Goal: Transaction & Acquisition: Purchase product/service

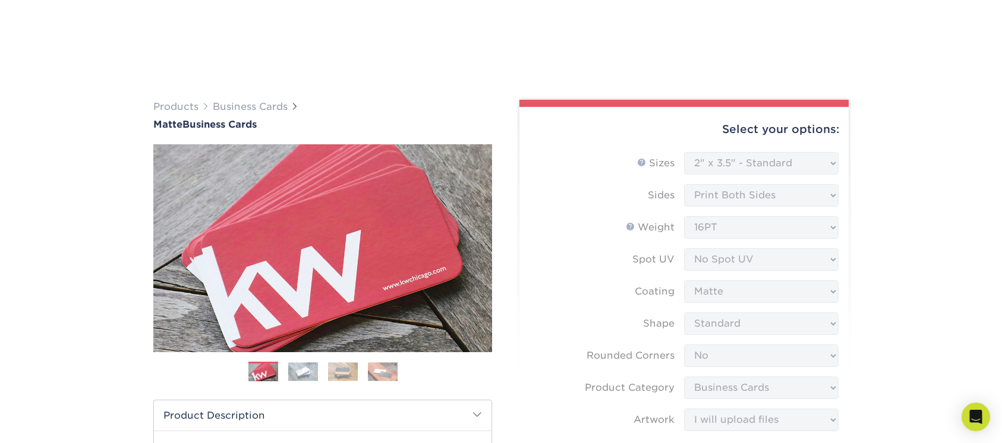
select select "2.00x3.50"
select select "0"
select select "3b5148f1-0588-4f88-a218-97bcfdce65c1"
select select "upload"
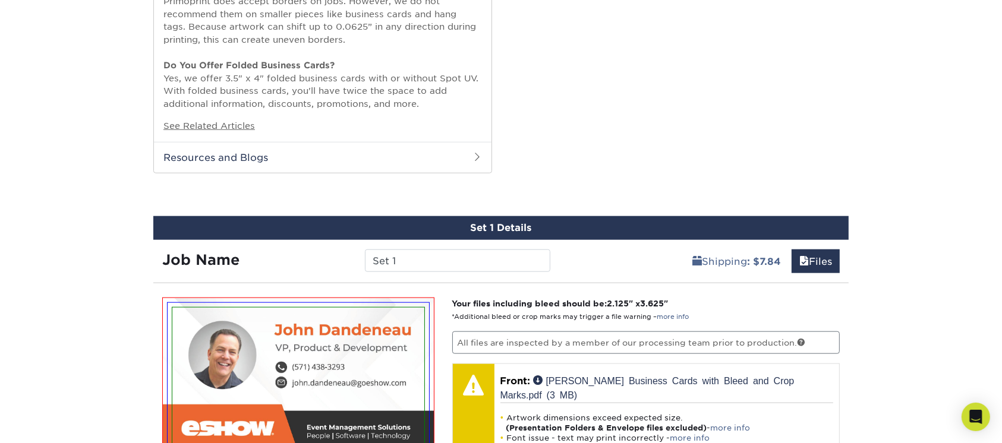
scroll to position [1196, 0]
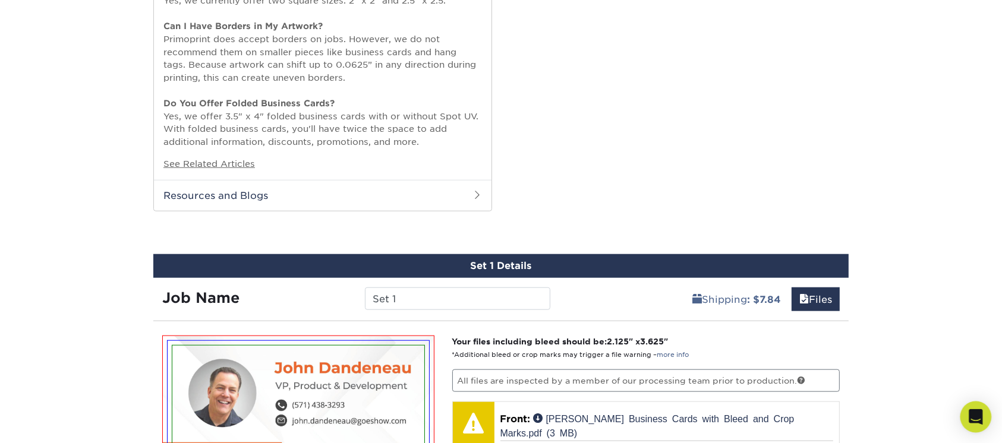
click at [971, 416] on icon "Open Intercom Messenger" at bounding box center [975, 416] width 14 height 15
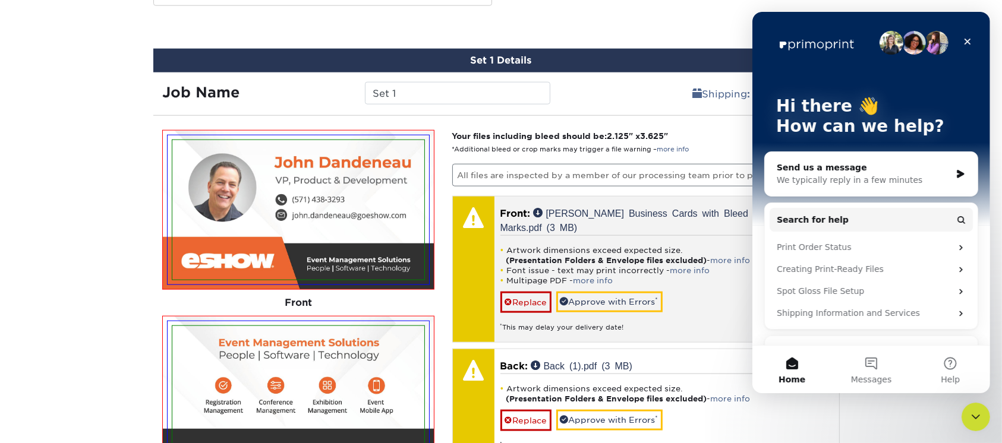
scroll to position [1426, 0]
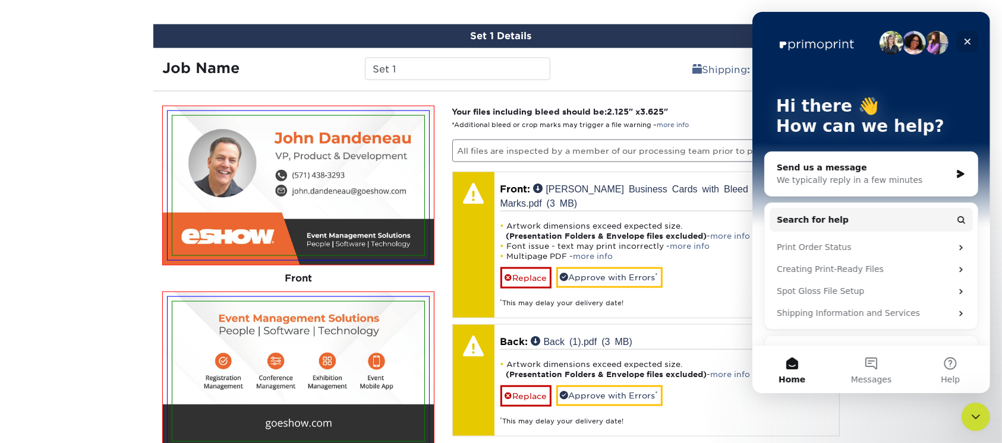
click at [962, 45] on icon "Close" at bounding box center [967, 42] width 10 height 10
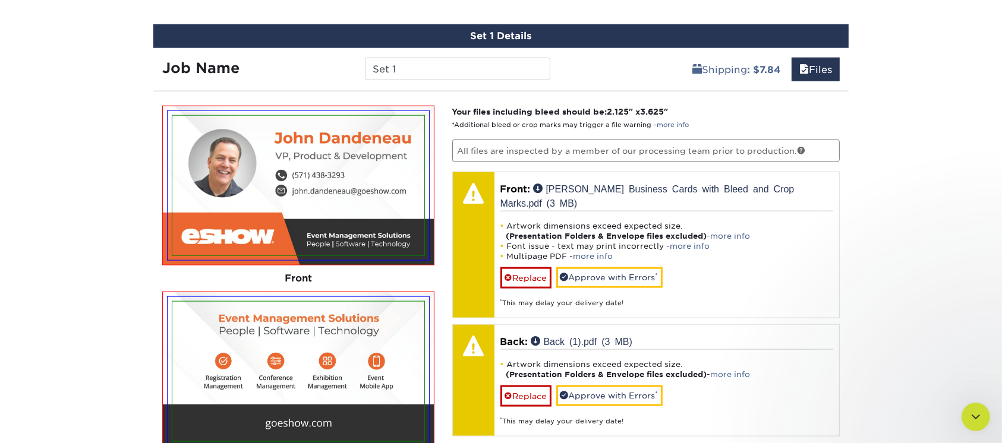
scroll to position [0, 0]
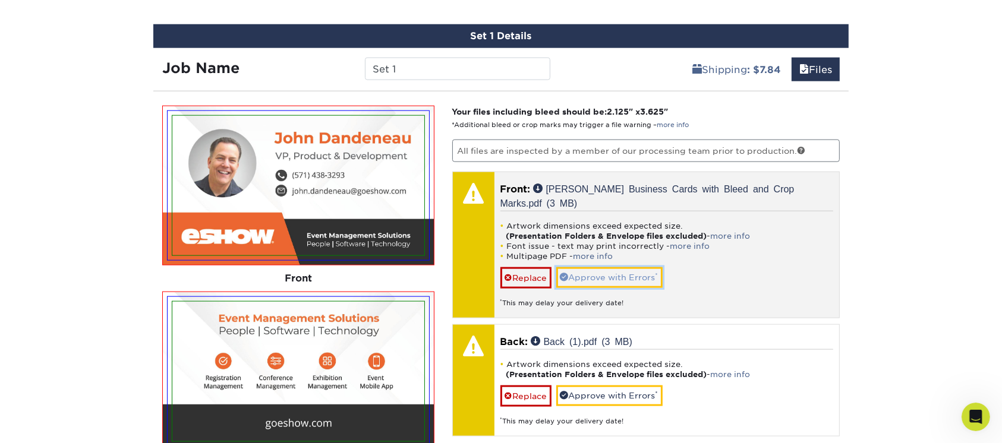
click at [619, 280] on link "Approve with Errors *" at bounding box center [609, 277] width 106 height 20
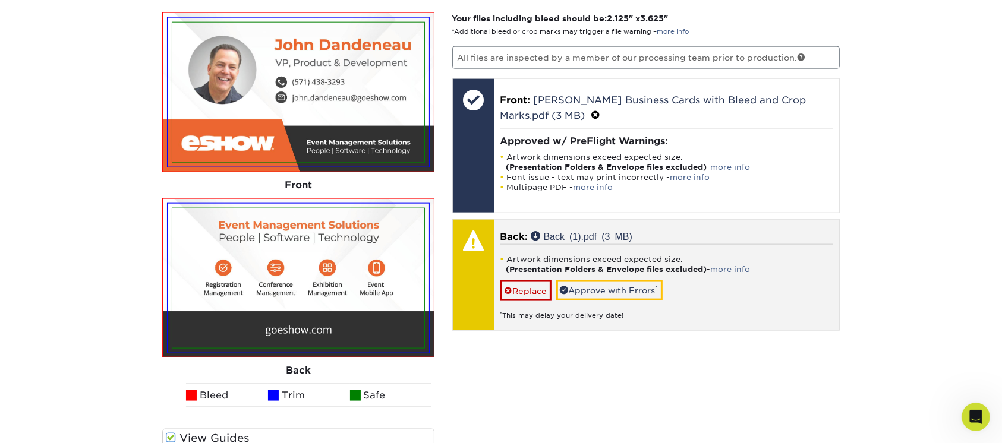
scroll to position [1505, 0]
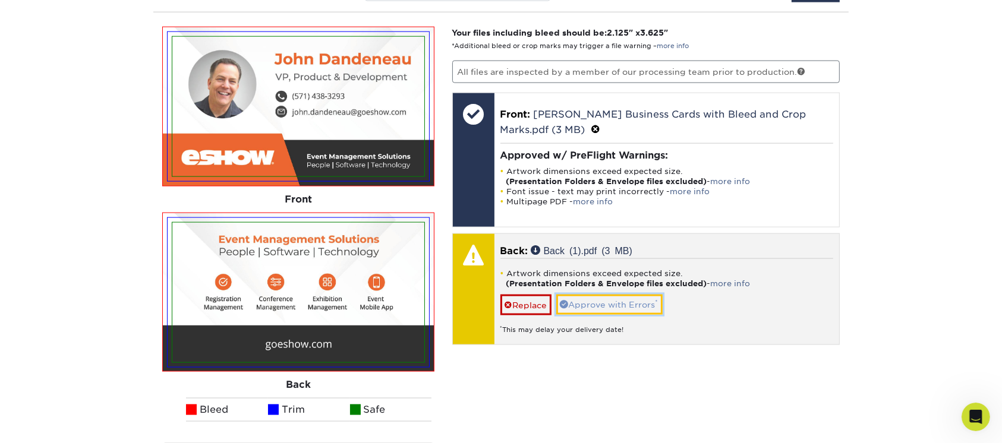
click at [640, 299] on link "Approve with Errors *" at bounding box center [609, 305] width 106 height 20
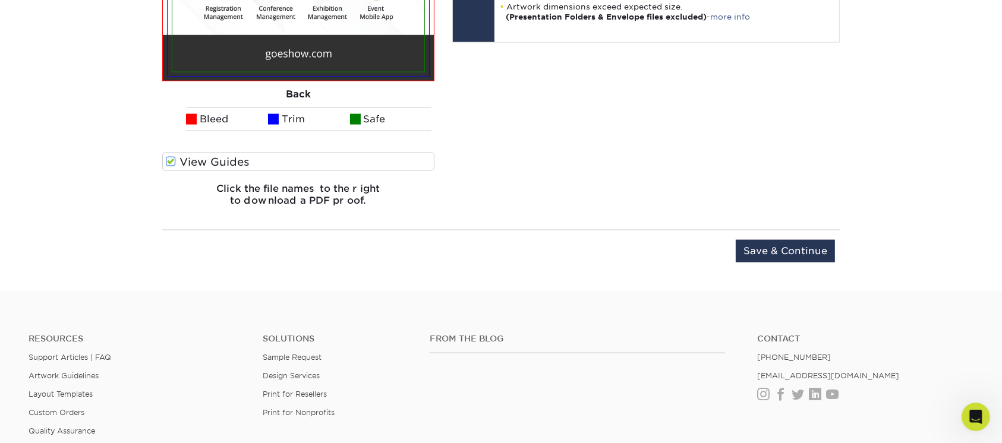
scroll to position [1822, 0]
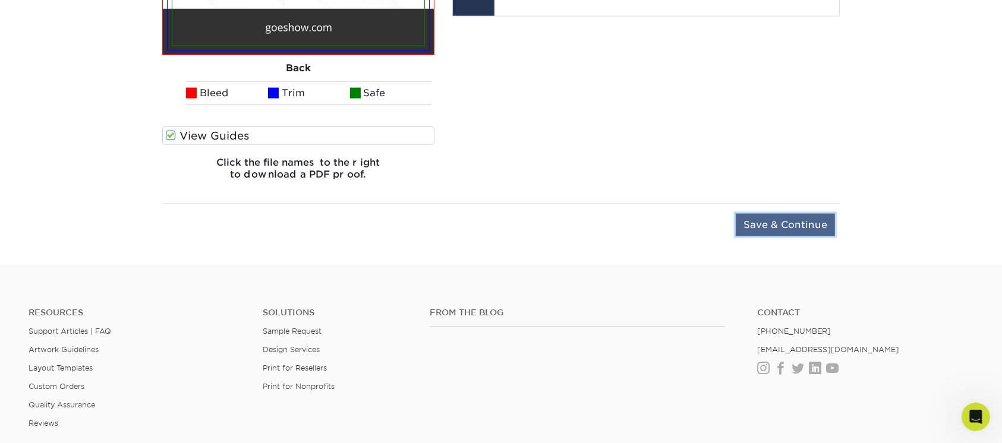
click at [809, 228] on input "Save & Continue" at bounding box center [785, 225] width 99 height 23
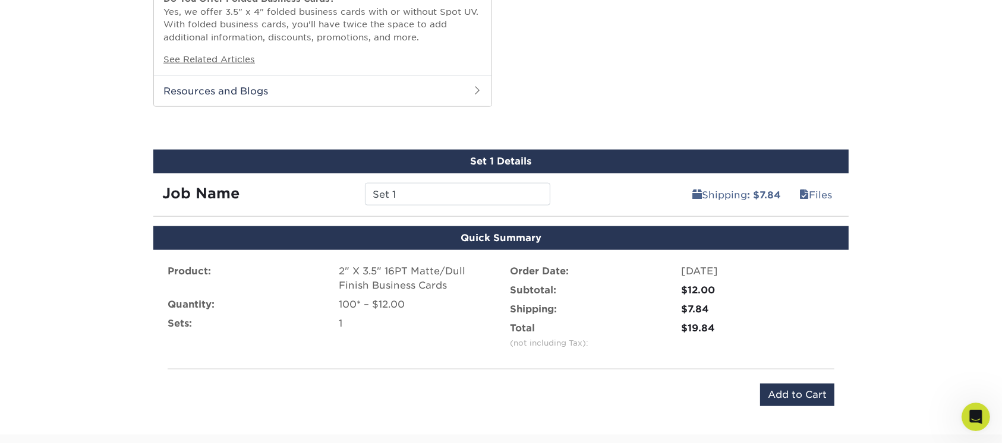
scroll to position [1346, 0]
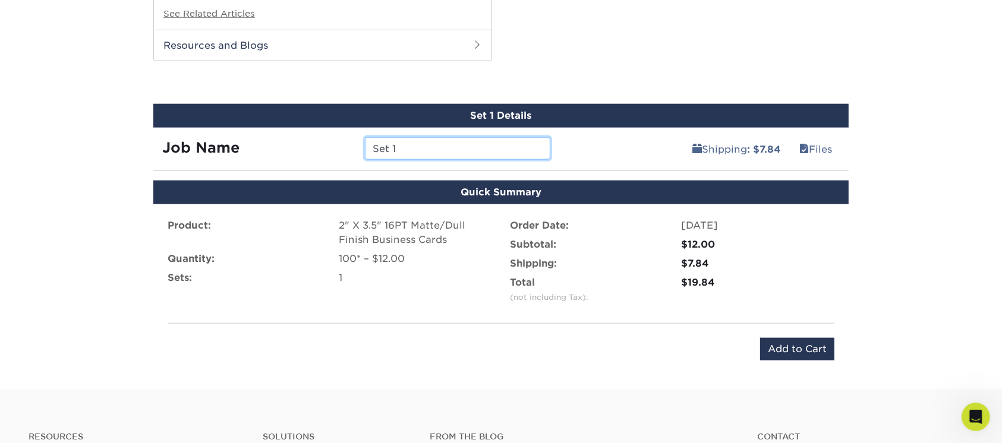
drag, startPoint x: 462, startPoint y: 150, endPoint x: 46, endPoint y: 137, distance: 416.1
type input "[PERSON_NAME] Business Cards"
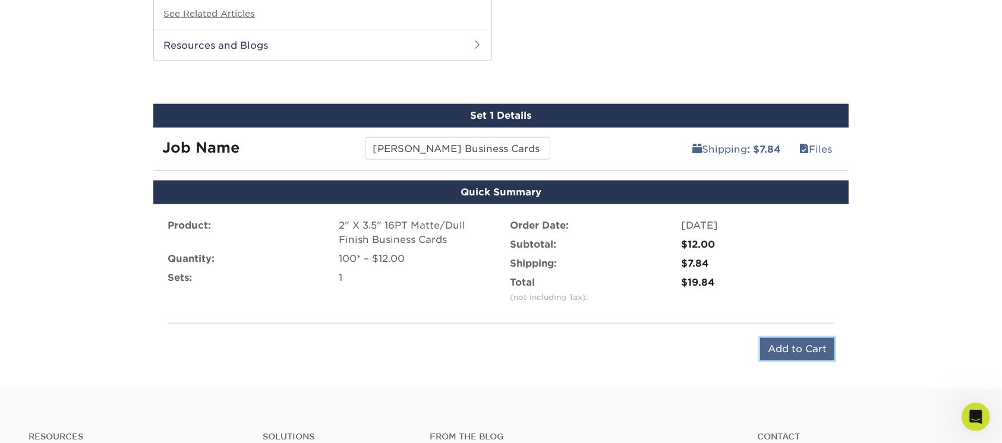
click at [789, 346] on input "Add to Cart" at bounding box center [797, 349] width 74 height 23
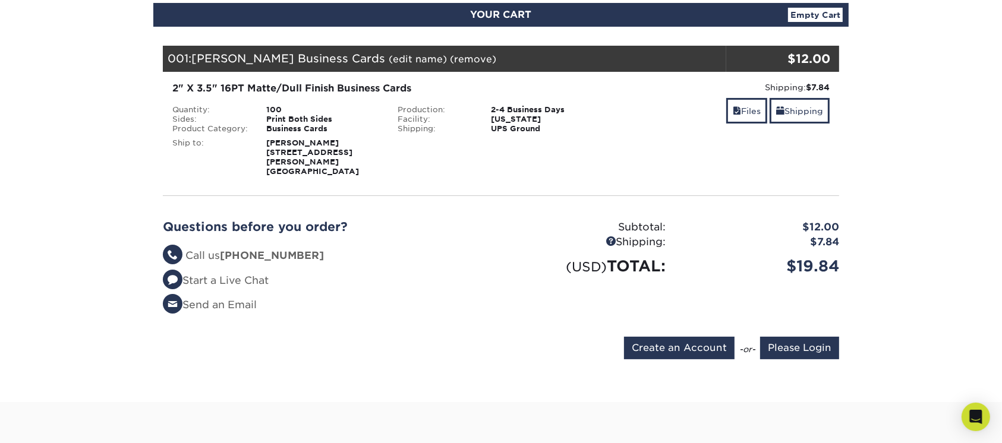
scroll to position [79, 0]
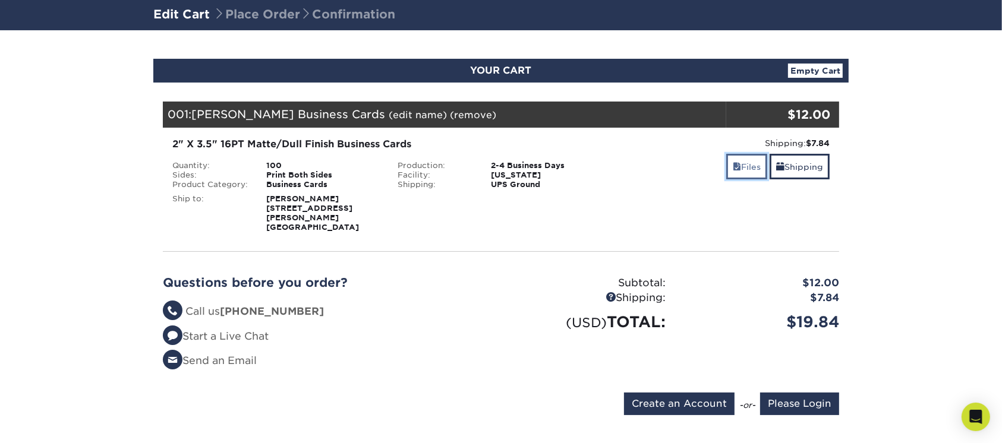
click at [740, 172] on link "Files" at bounding box center [746, 167] width 41 height 26
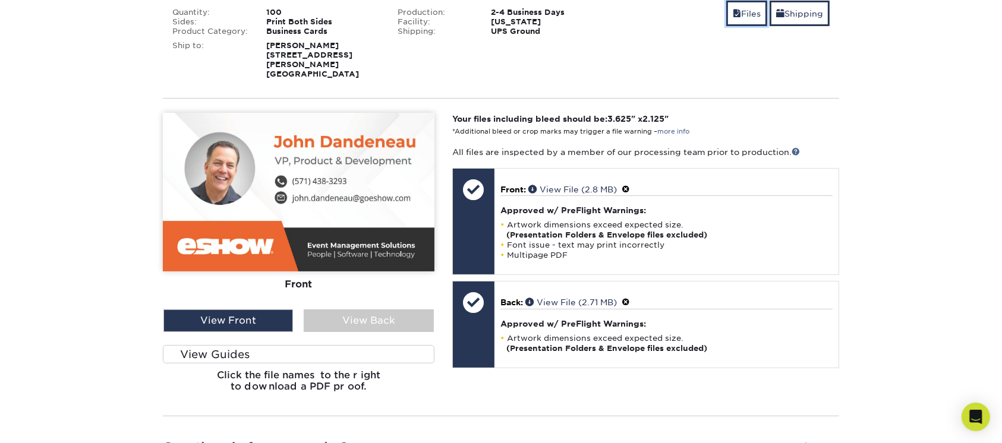
scroll to position [238, 0]
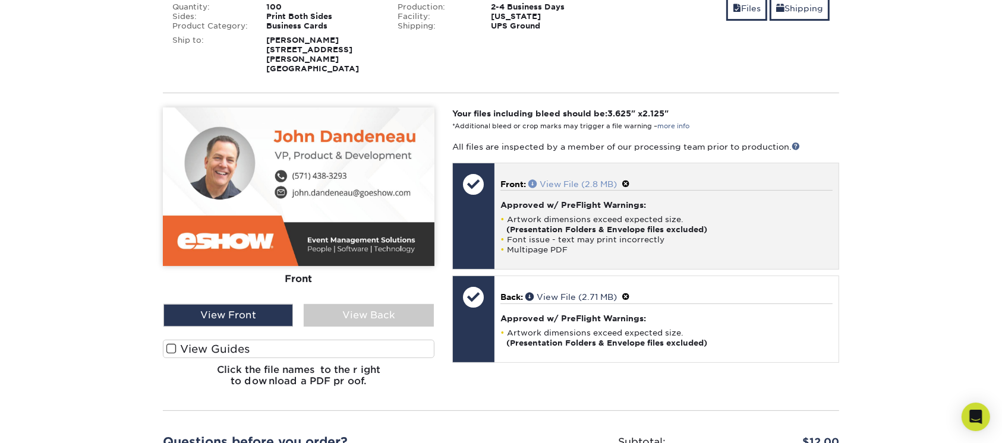
click at [564, 179] on link "View File (2.8 MB)" at bounding box center [572, 184] width 89 height 10
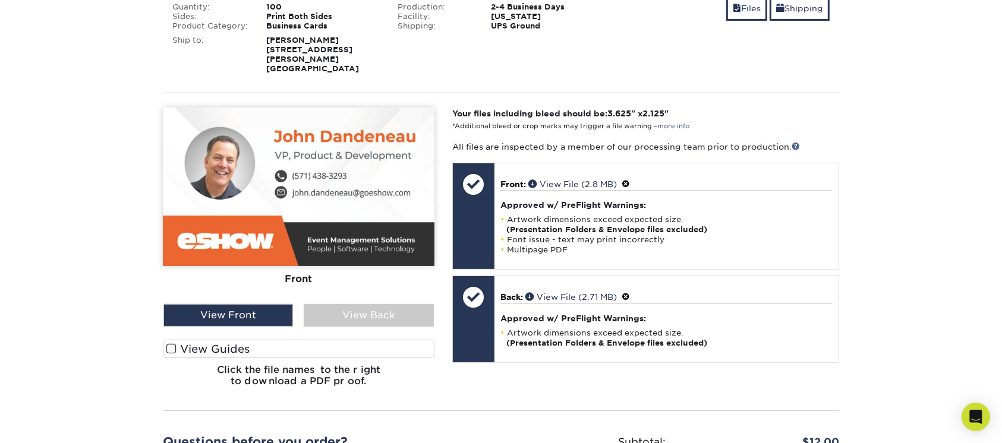
click at [224, 345] on label "View Guides" at bounding box center [299, 349] width 272 height 18
click at [0, 0] on input "View Guides" at bounding box center [0, 0] width 0 height 0
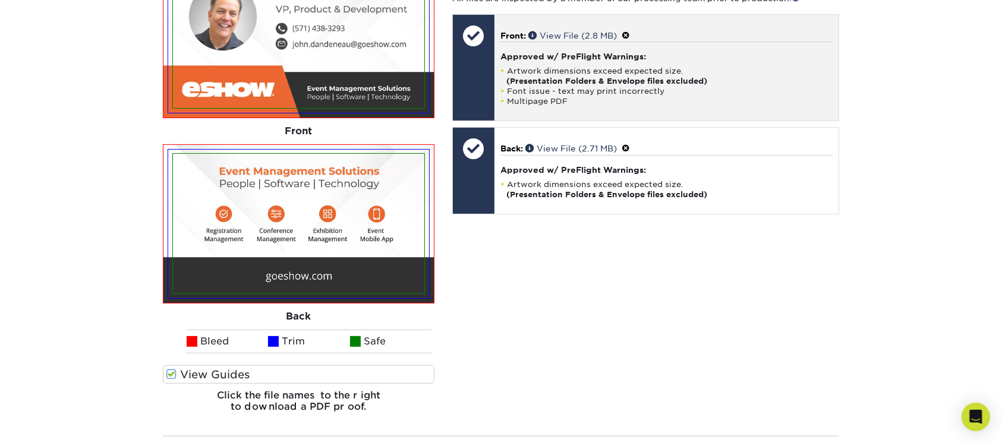
scroll to position [396, 0]
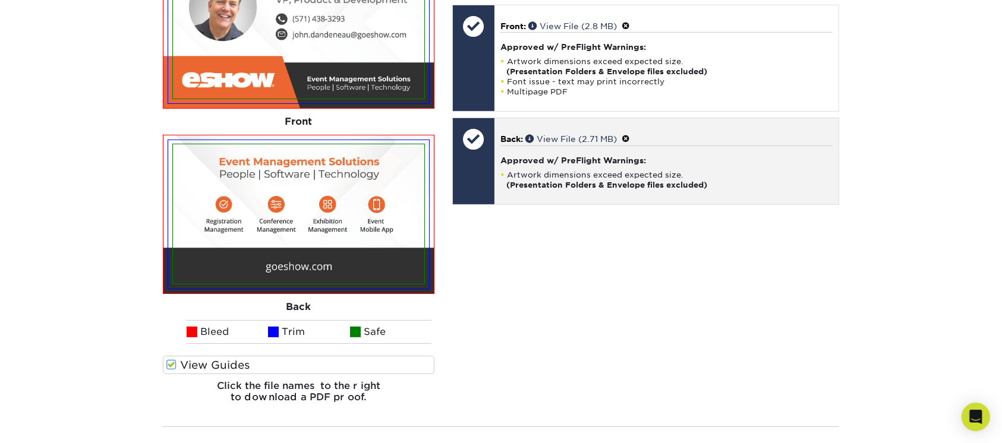
click at [599, 181] on strong "(Presentation Folders & Envelope files excluded)" at bounding box center [606, 185] width 201 height 9
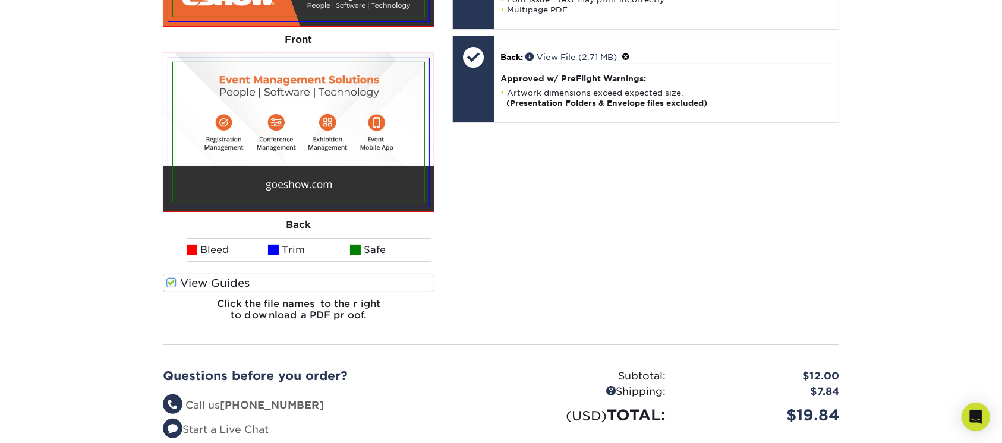
scroll to position [633, 0]
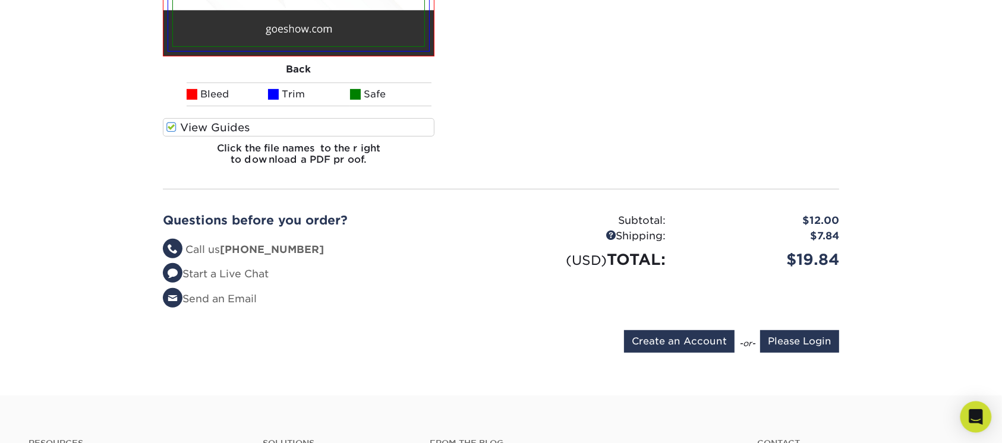
click at [972, 418] on icon "Open Intercom Messenger" at bounding box center [975, 416] width 14 height 15
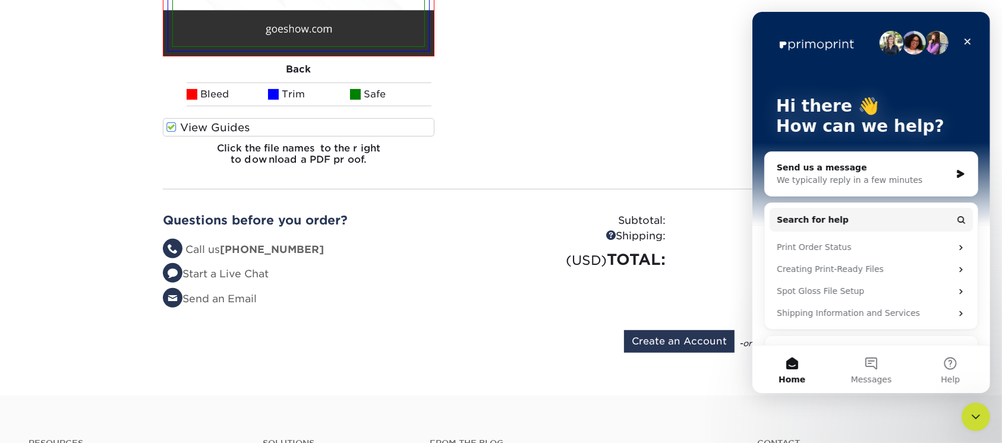
scroll to position [0, 0]
click at [873, 355] on button "Messages" at bounding box center [870, 370] width 79 height 48
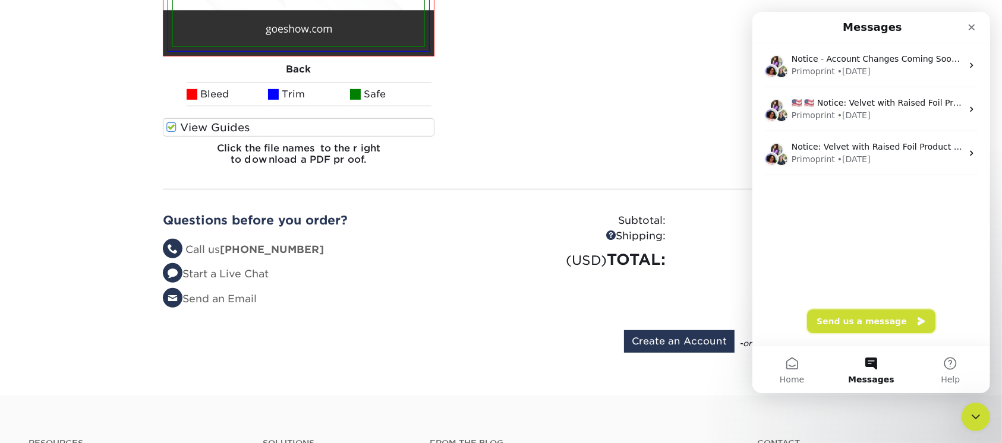
click at [869, 324] on button "Send us a message" at bounding box center [870, 322] width 128 height 24
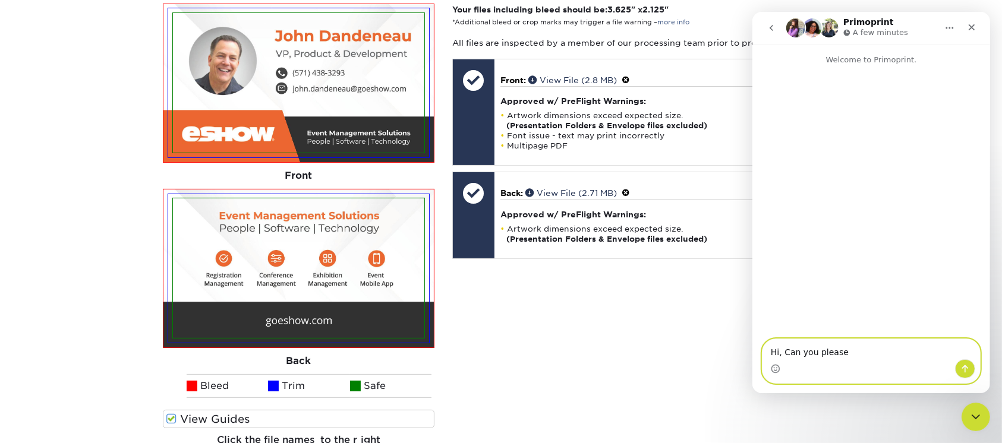
scroll to position [317, 0]
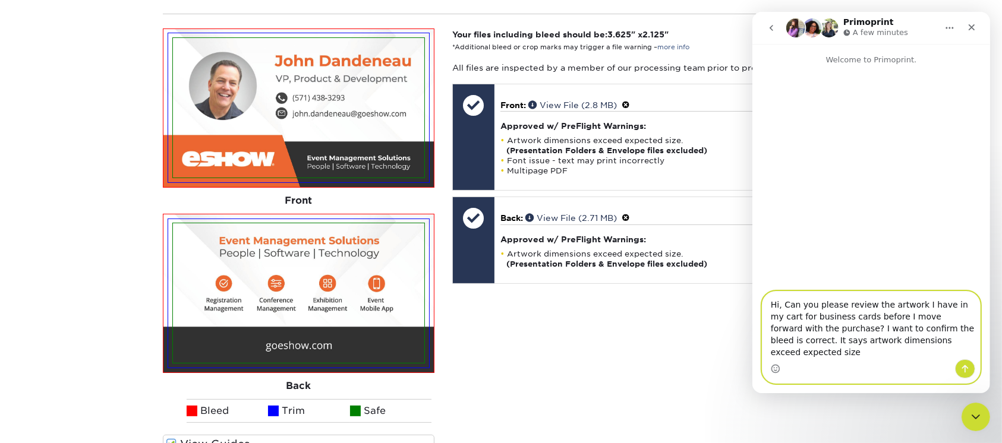
type textarea "Hi, Can you please review the artwork I have in my cart for business cards befo…"
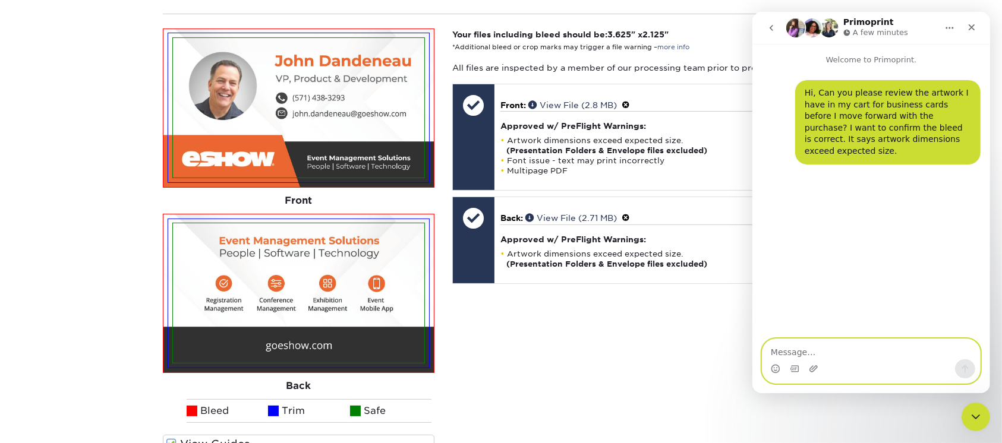
type textarea "H"
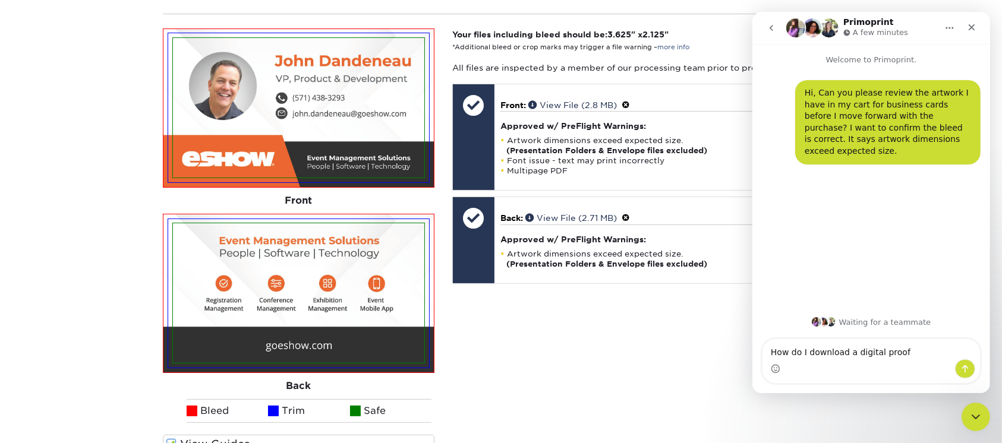
type textarea "How do I download a digital proof?"
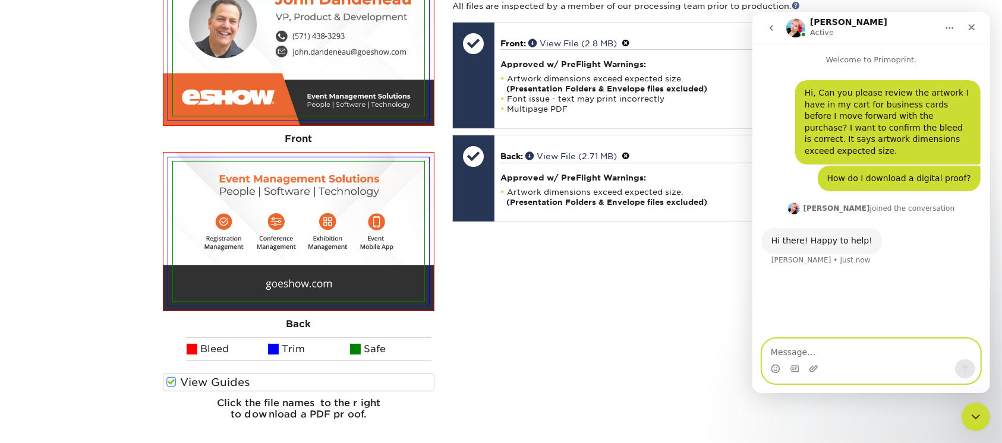
scroll to position [554, 0]
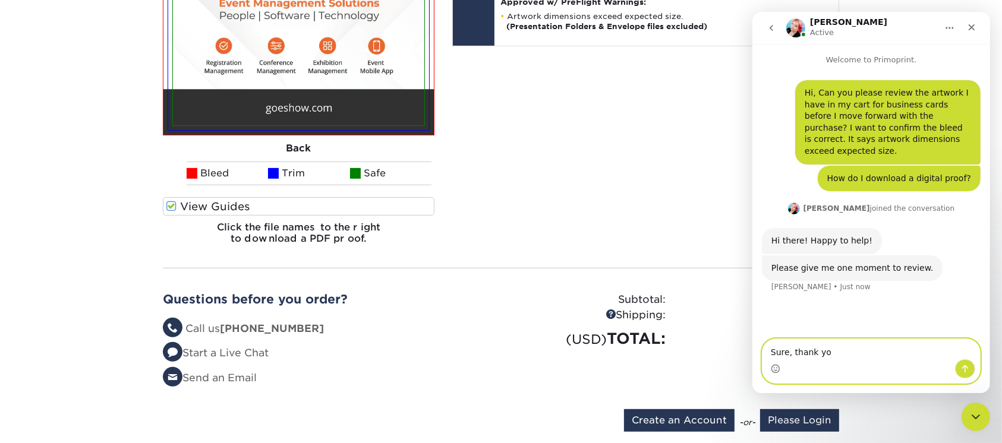
type textarea "Sure, thank you"
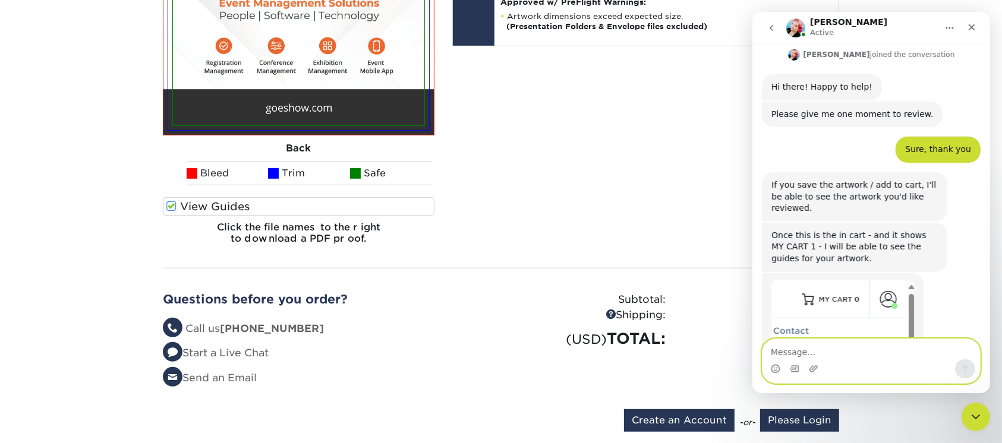
scroll to position [242, 0]
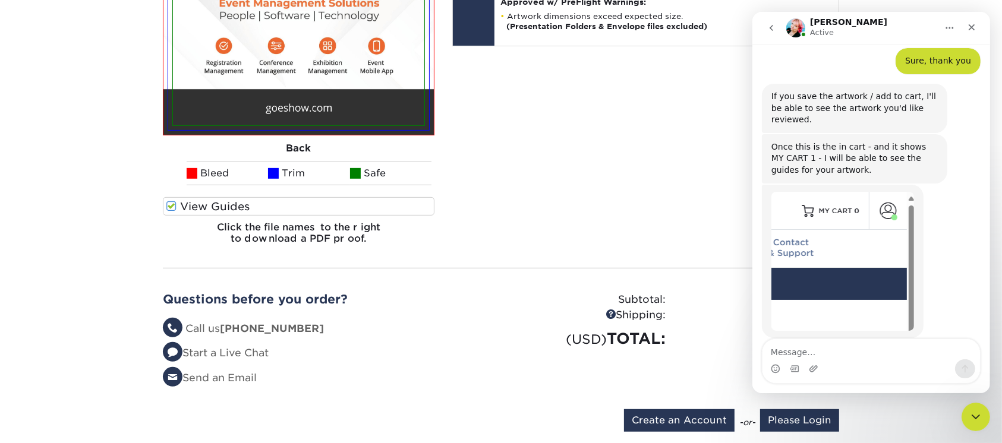
click at [948, 20] on button "Home" at bounding box center [949, 28] width 23 height 23
click at [567, 145] on div "Your files including bleed should be: 3.625 " x 2.125 " *Additional bleed or cr…" at bounding box center [645, 22] width 405 height 463
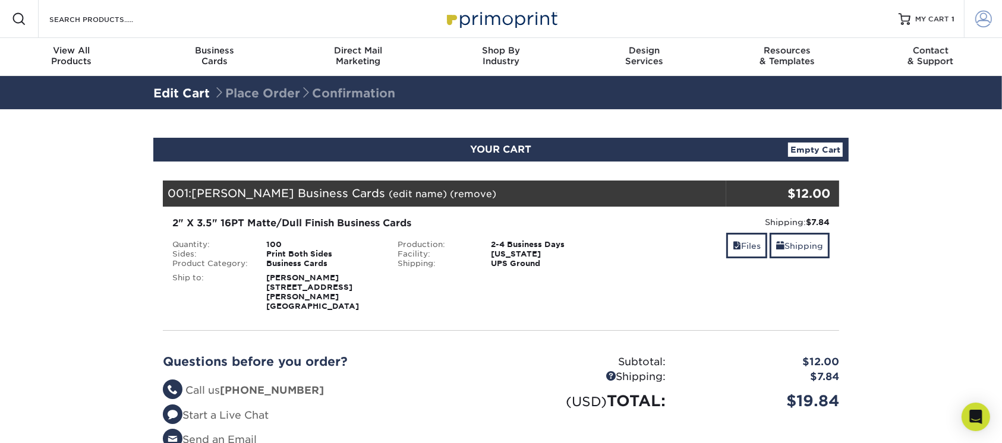
click at [979, 21] on span at bounding box center [983, 19] width 17 height 17
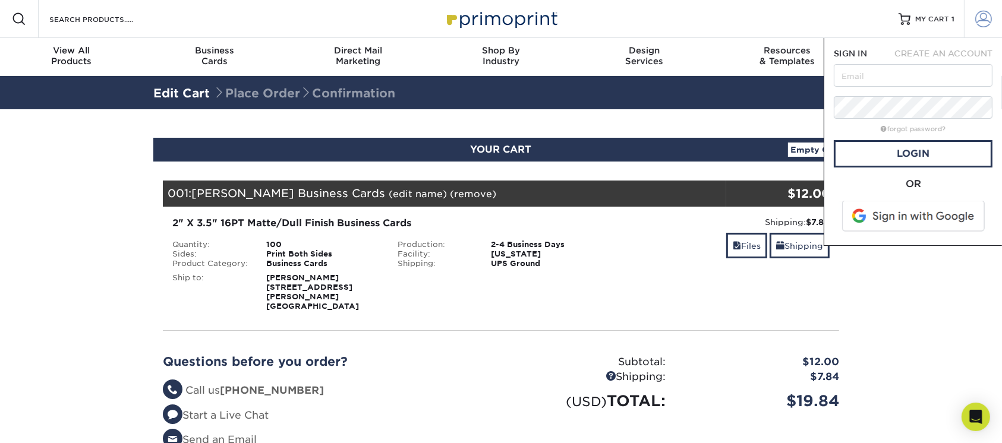
click at [979, 21] on span at bounding box center [983, 19] width 17 height 17
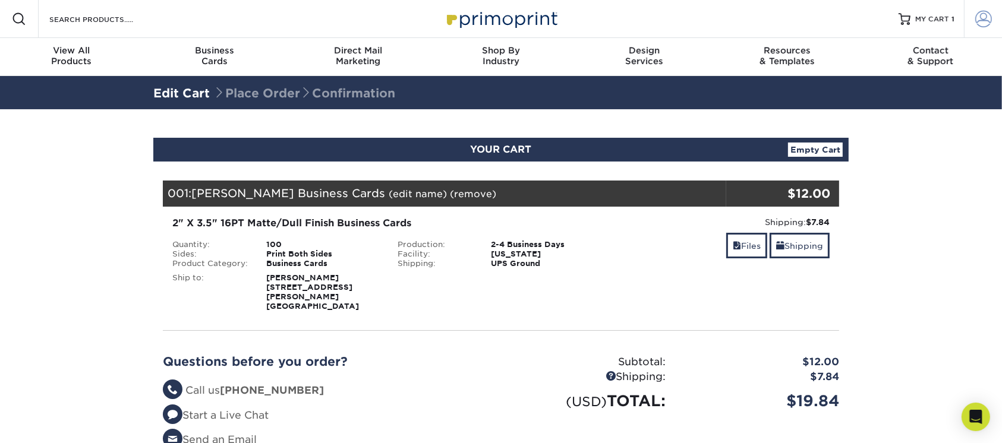
click at [979, 21] on span at bounding box center [983, 19] width 17 height 17
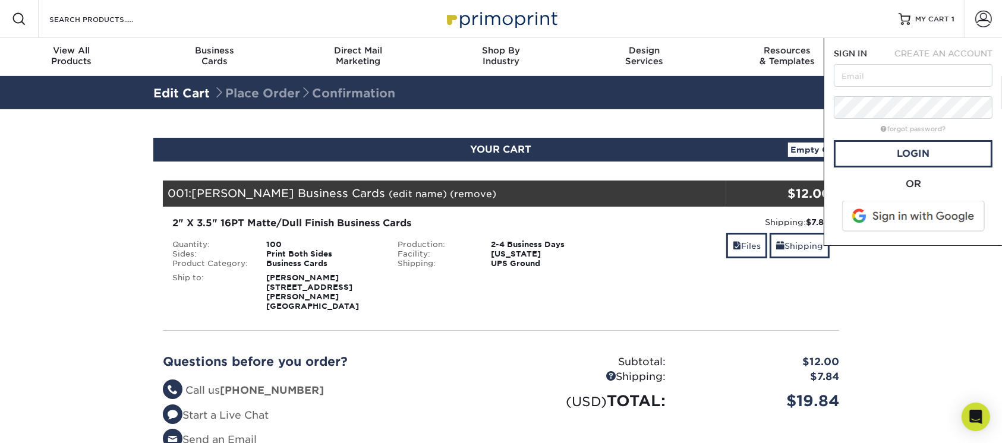
click at [925, 212] on span at bounding box center [914, 216] width 152 height 31
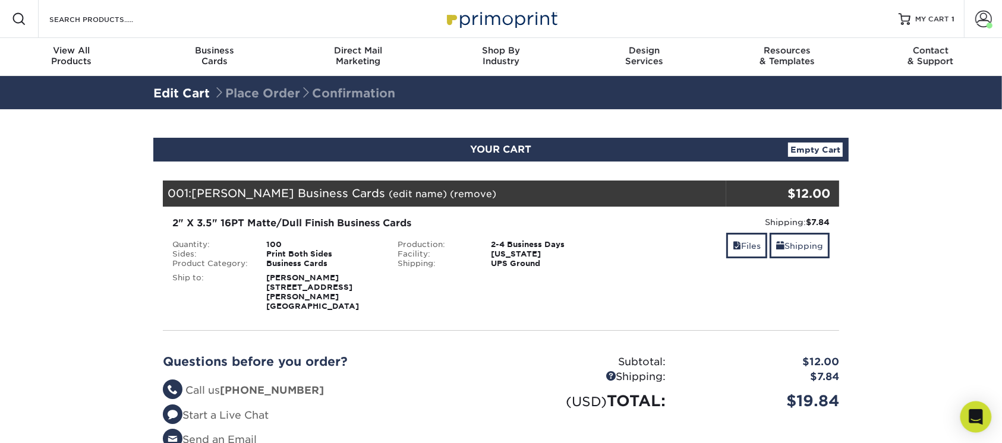
click at [968, 422] on div "Open Intercom Messenger" at bounding box center [975, 417] width 31 height 31
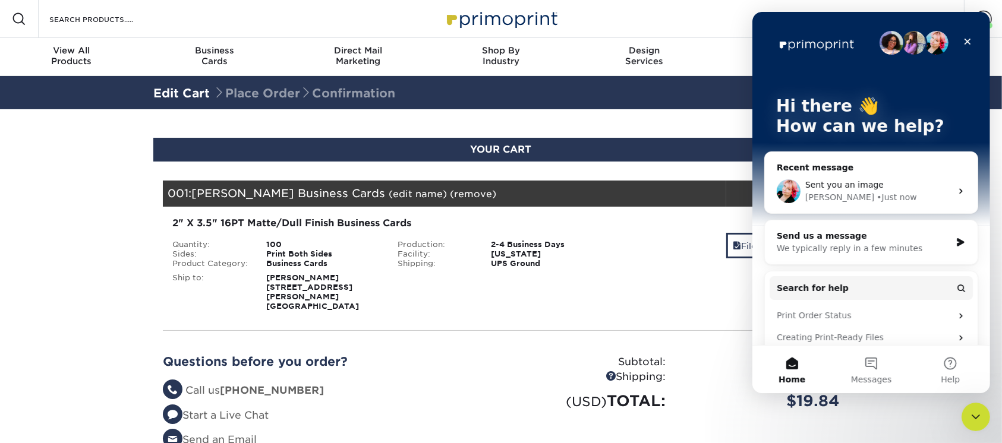
click at [876, 193] on div "• Just now" at bounding box center [896, 197] width 40 height 12
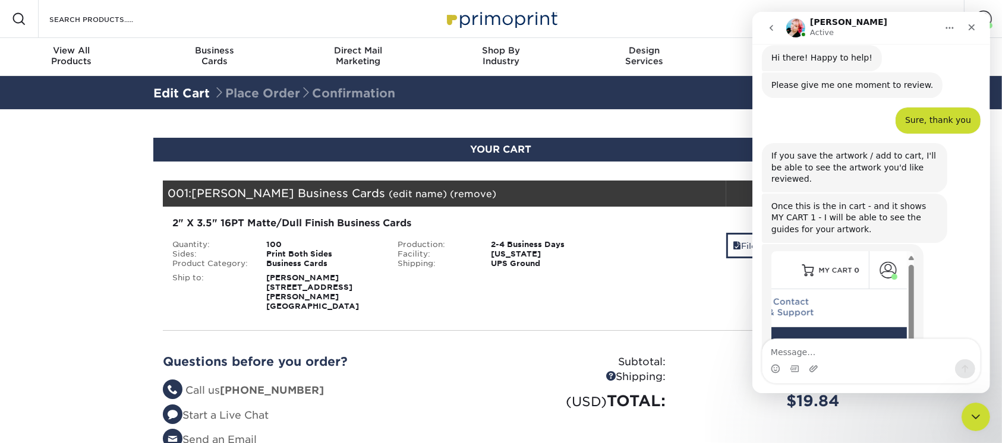
scroll to position [242, 0]
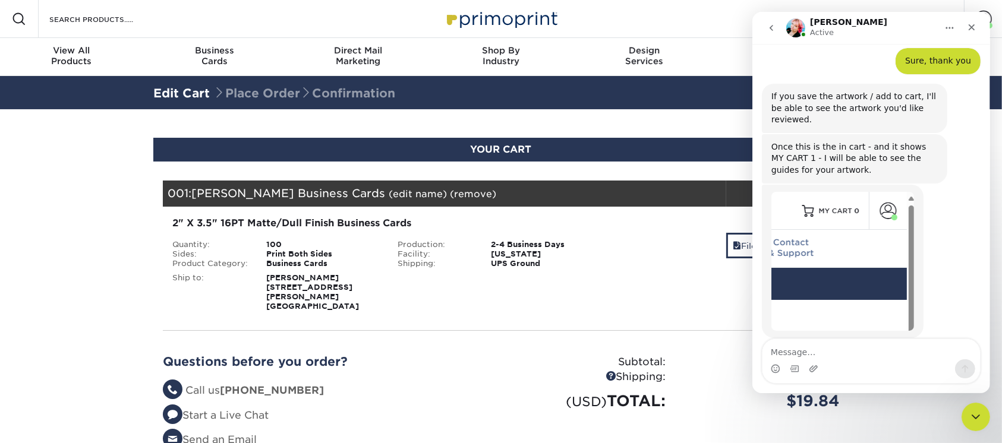
click at [947, 26] on icon "Home" at bounding box center [949, 28] width 10 height 10
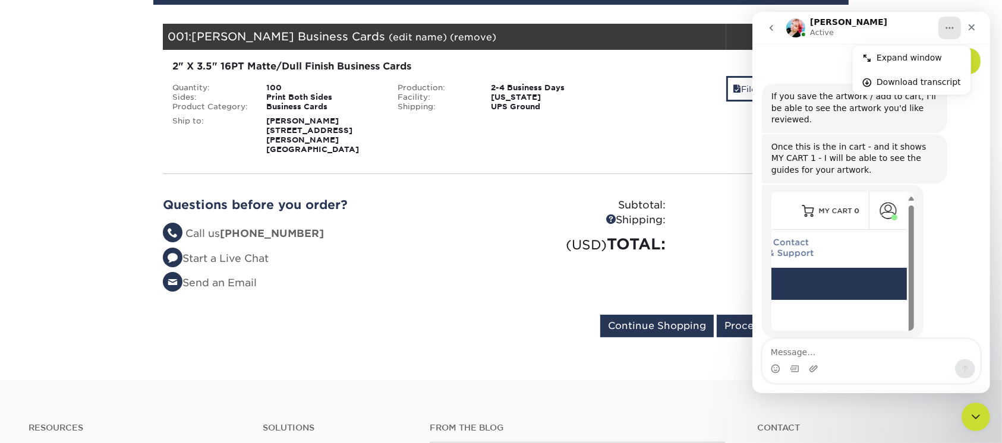
scroll to position [158, 0]
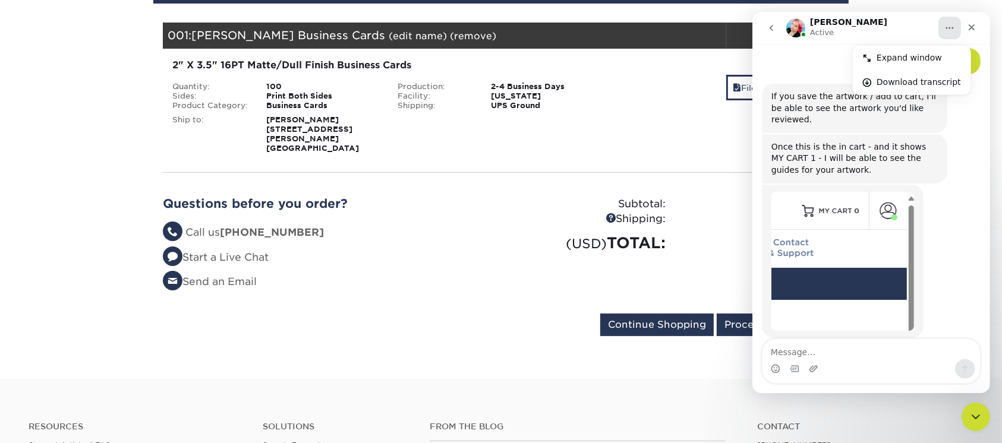
click at [87, 175] on section "YOUR CART Empty Cart Your Cart is Empty View Account Active Orders Order Histor…" at bounding box center [501, 165] width 1002 height 428
click at [944, 31] on icon "Home" at bounding box center [949, 28] width 10 height 10
click at [318, 316] on form "Continue Shopping Proceed to Checkout" at bounding box center [501, 327] width 676 height 27
click at [980, 409] on icon "Close Intercom Messenger" at bounding box center [974, 415] width 14 height 14
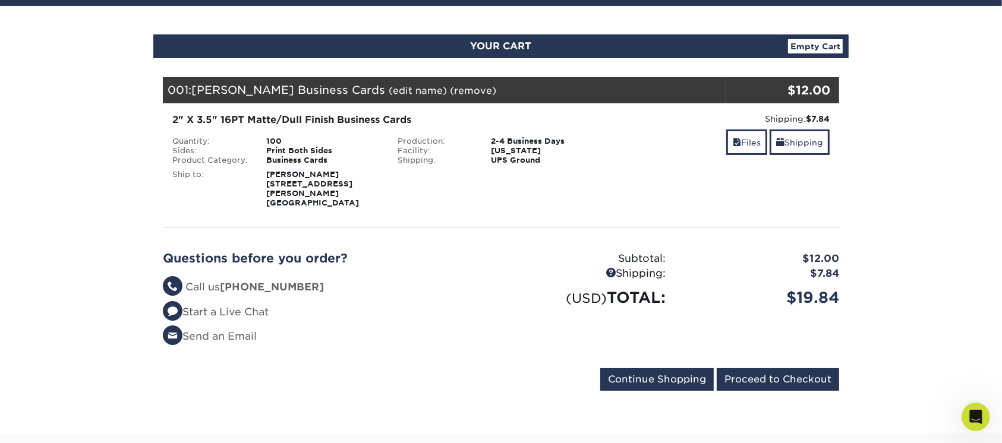
scroll to position [79, 0]
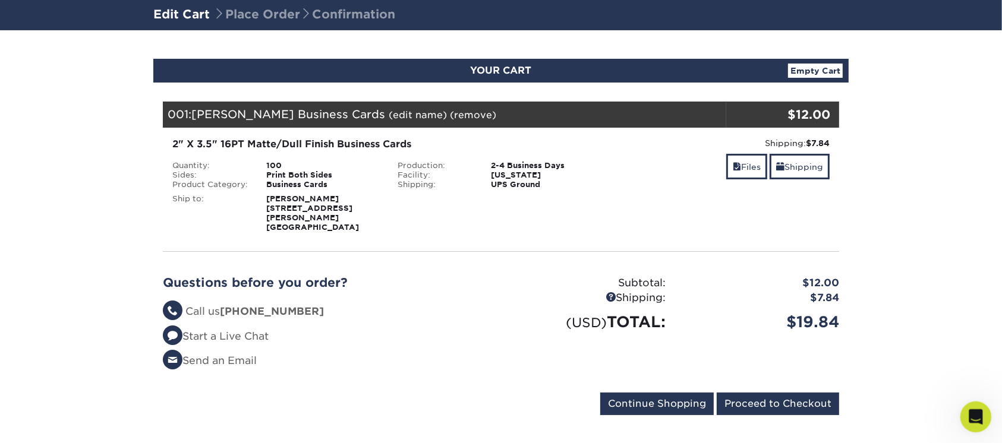
click at [968, 412] on icon "Open Intercom Messenger" at bounding box center [974, 416] width 20 height 20
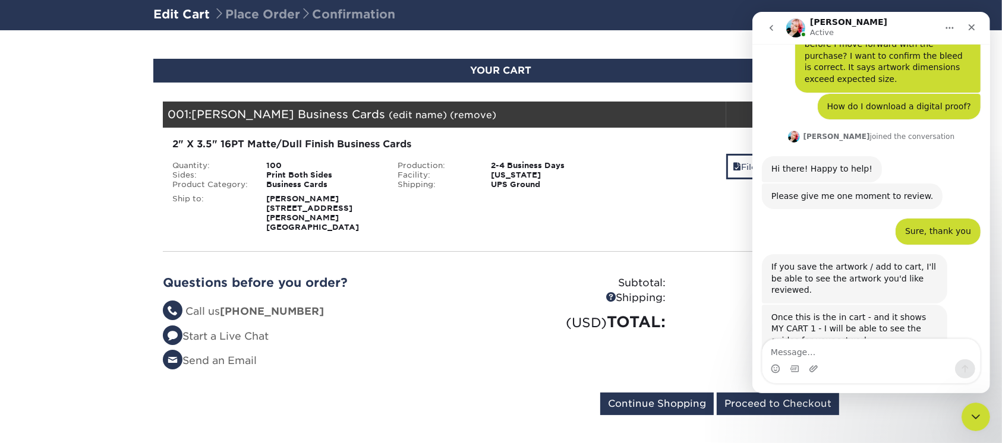
scroll to position [242, 0]
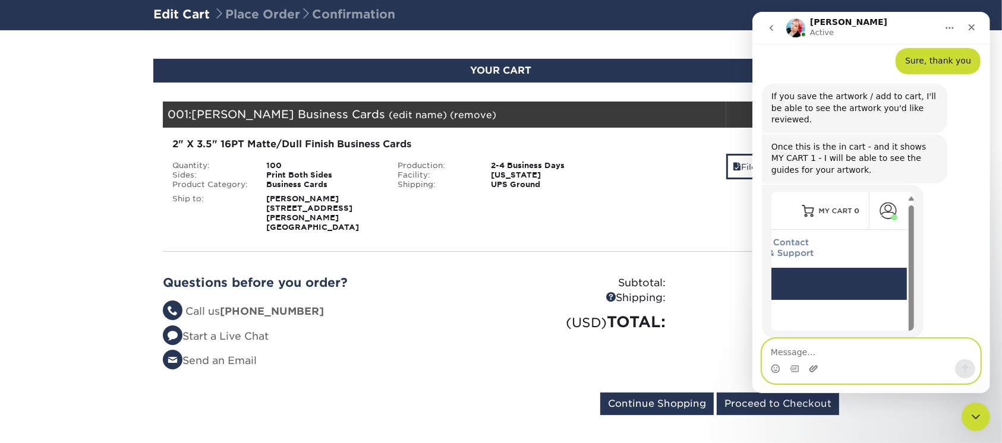
click at [813, 370] on icon "Upload attachment" at bounding box center [813, 368] width 8 height 7
click at [814, 349] on textarea "Message…" at bounding box center [870, 349] width 217 height 20
paste textarea "I"
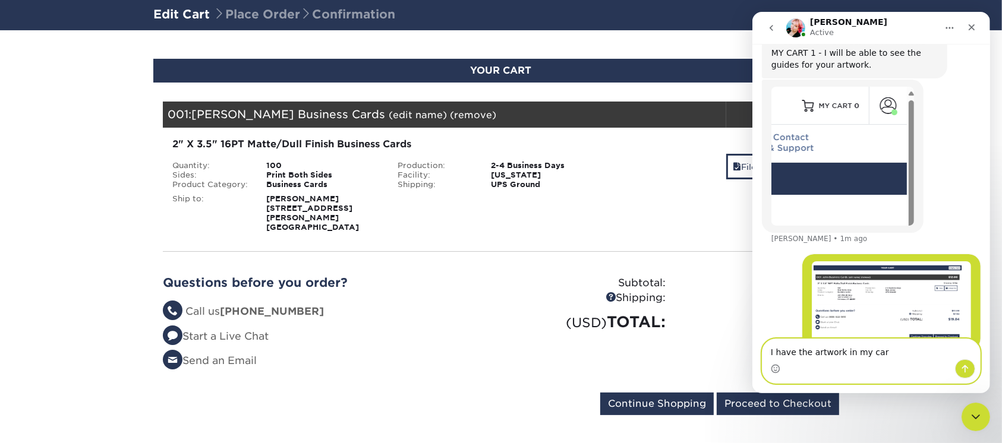
type textarea "I have the artwork in my cart"
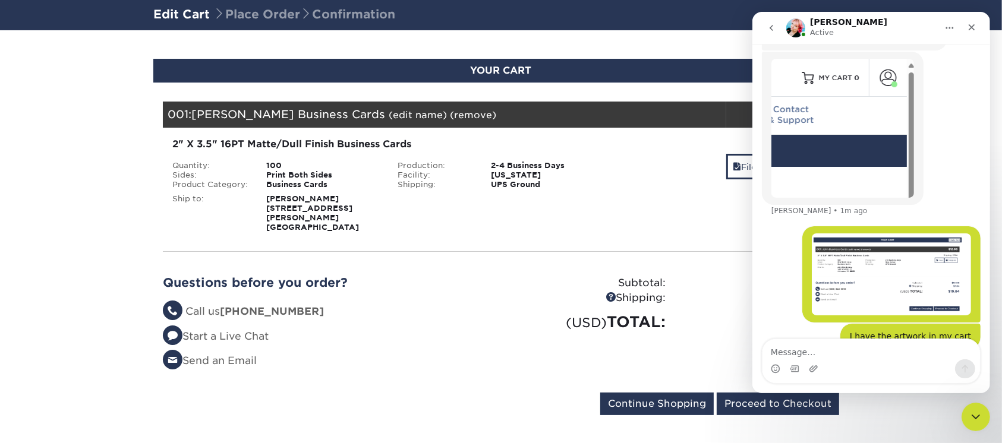
click at [940, 26] on button "Home" at bounding box center [949, 28] width 23 height 23
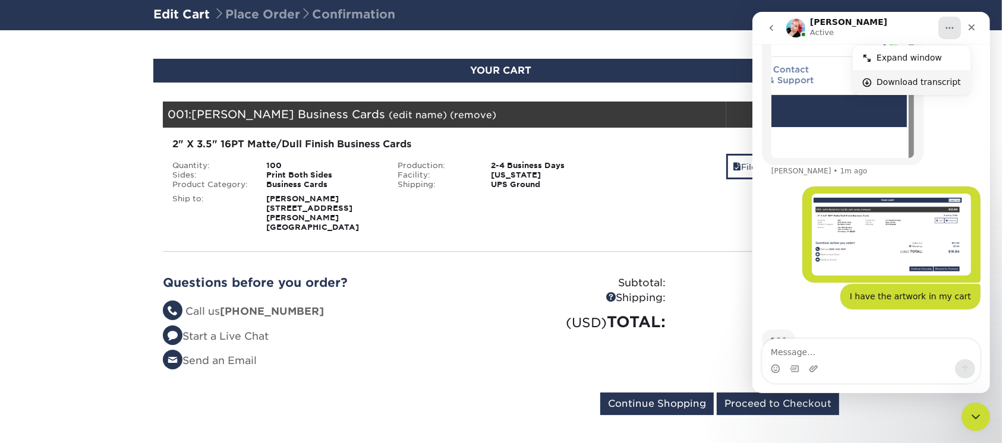
scroll to position [421, 0]
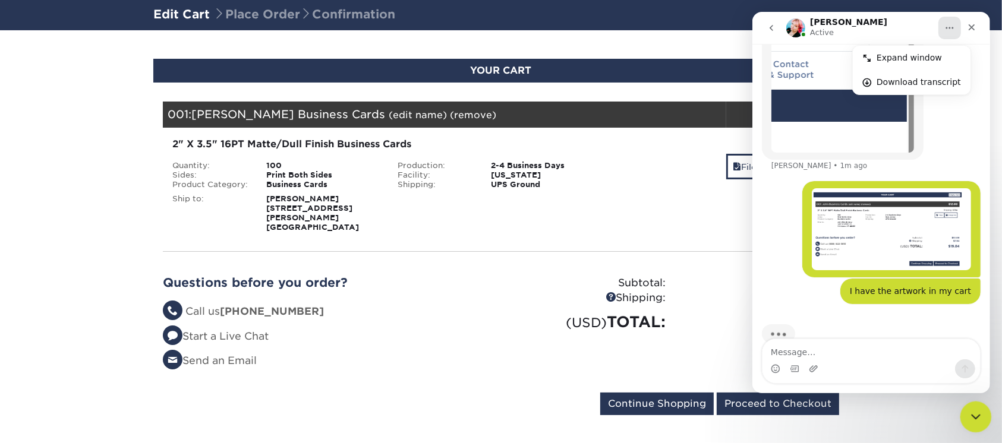
click at [982, 419] on div "Close Intercom Messenger" at bounding box center [974, 415] width 29 height 29
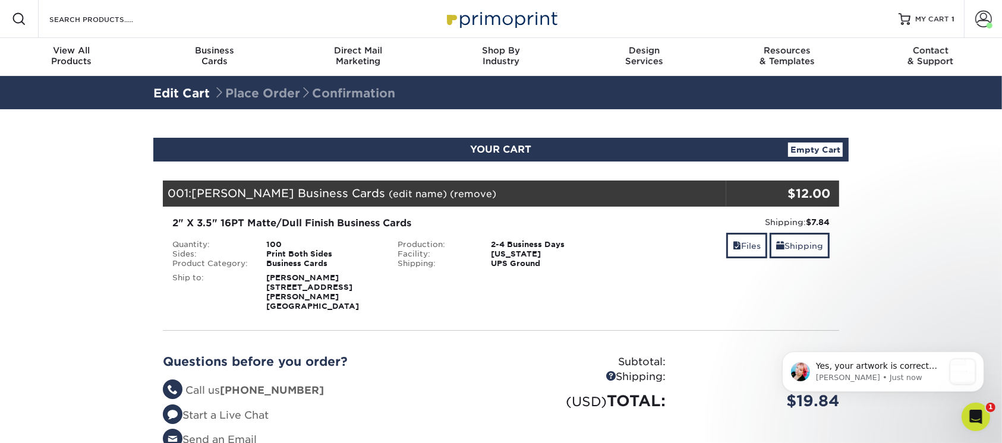
scroll to position [544, 0]
click at [973, 419] on icon "Open Intercom Messenger" at bounding box center [974, 416] width 20 height 20
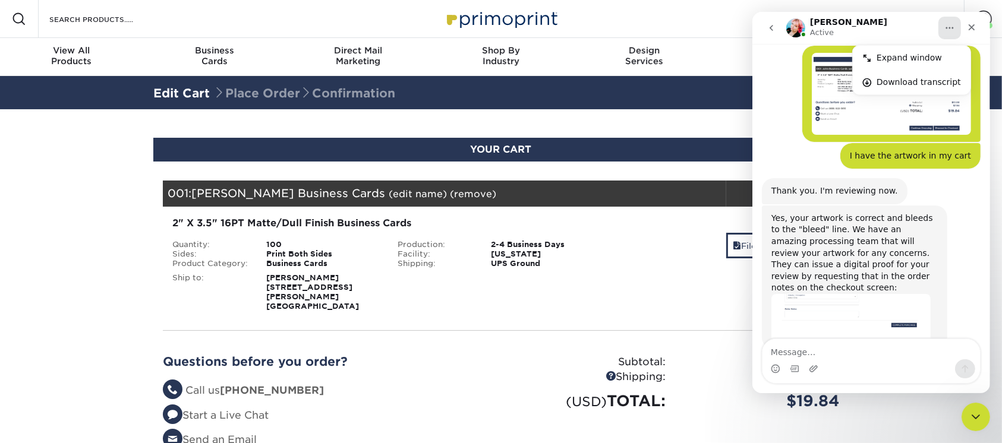
click at [864, 294] on img "Jenny says…" at bounding box center [850, 318] width 159 height 49
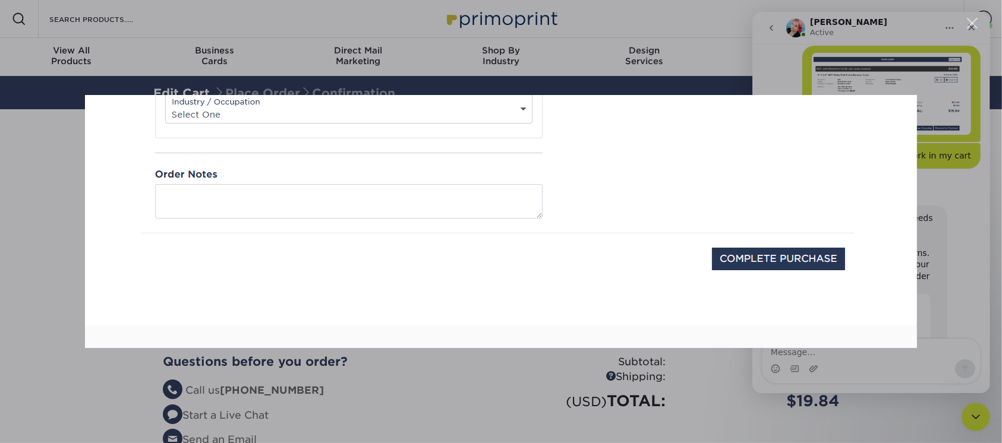
click at [955, 277] on div "Intercom messenger" at bounding box center [501, 221] width 1002 height 443
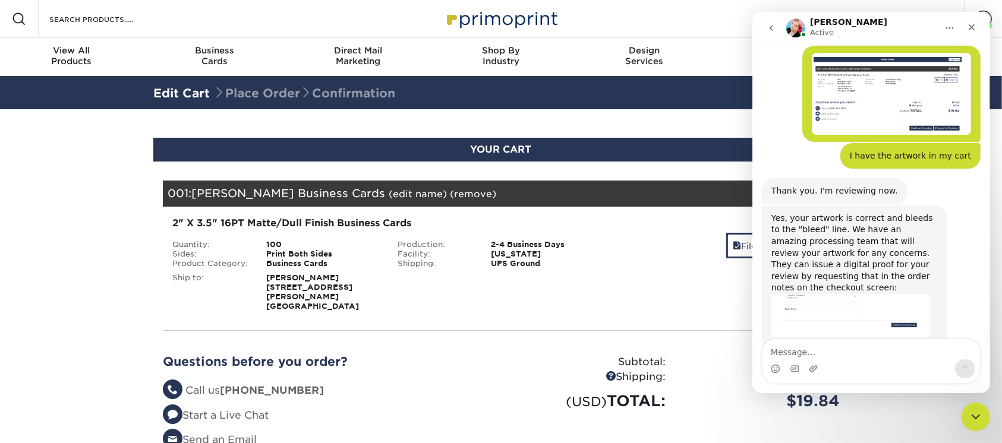
click at [850, 294] on img "Jenny says…" at bounding box center [850, 318] width 159 height 49
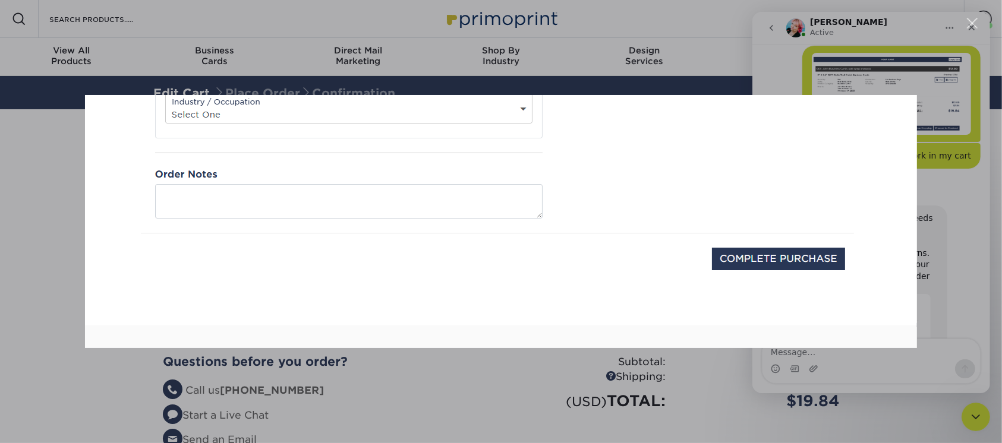
click at [939, 277] on div "Intercom messenger" at bounding box center [501, 221] width 1002 height 443
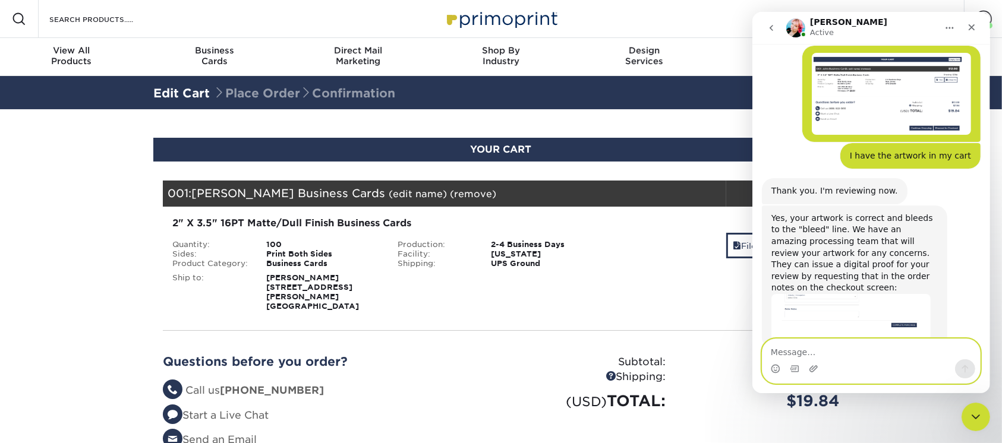
click at [882, 353] on textarea "Message…" at bounding box center [870, 349] width 217 height 20
type textarea "Thank you for your help!"
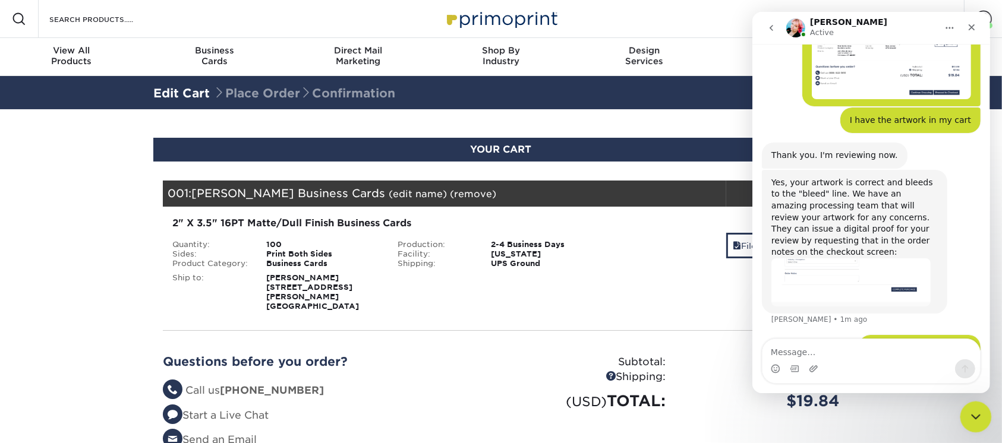
click at [962, 416] on div "Close Intercom Messenger" at bounding box center [974, 415] width 29 height 29
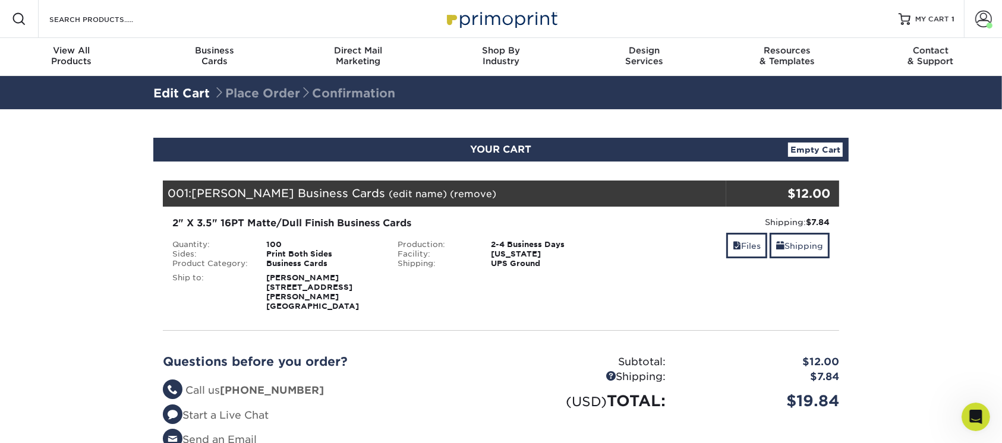
scroll to position [626, 0]
click at [741, 245] on link "Files" at bounding box center [746, 246] width 41 height 26
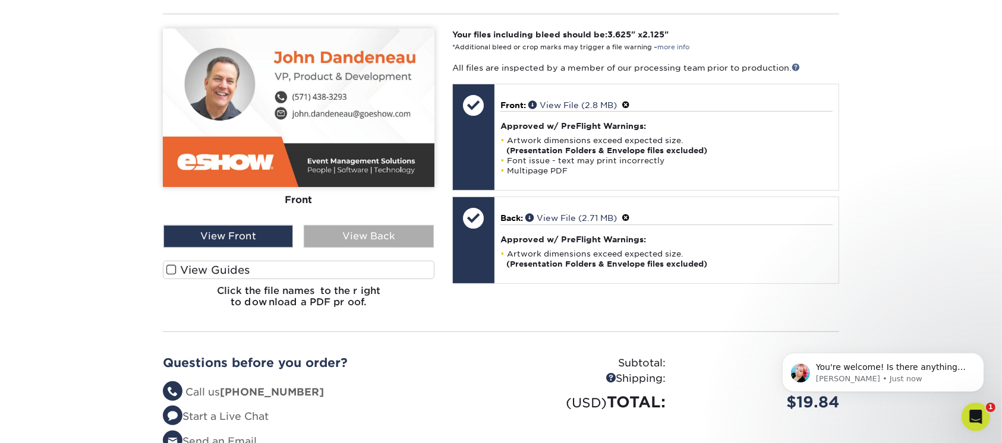
scroll to position [627, 0]
click at [356, 225] on div "View Back" at bounding box center [369, 236] width 130 height 23
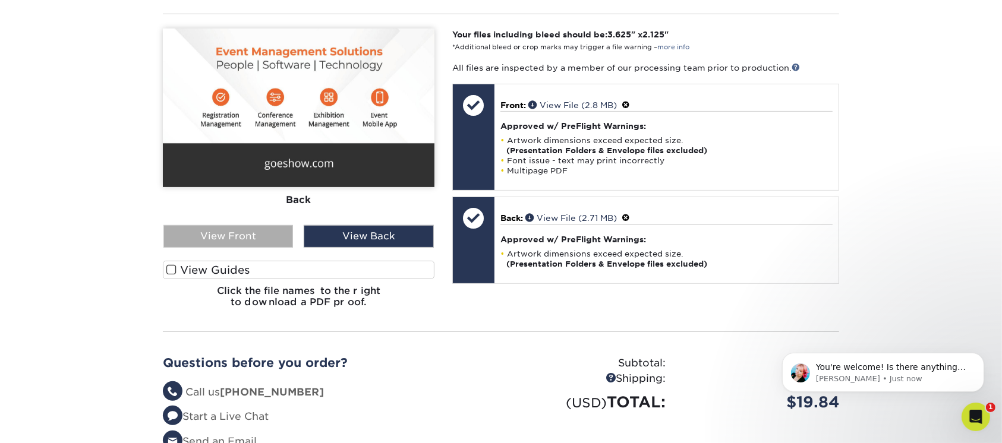
click at [261, 225] on div "View Front" at bounding box center [228, 236] width 130 height 23
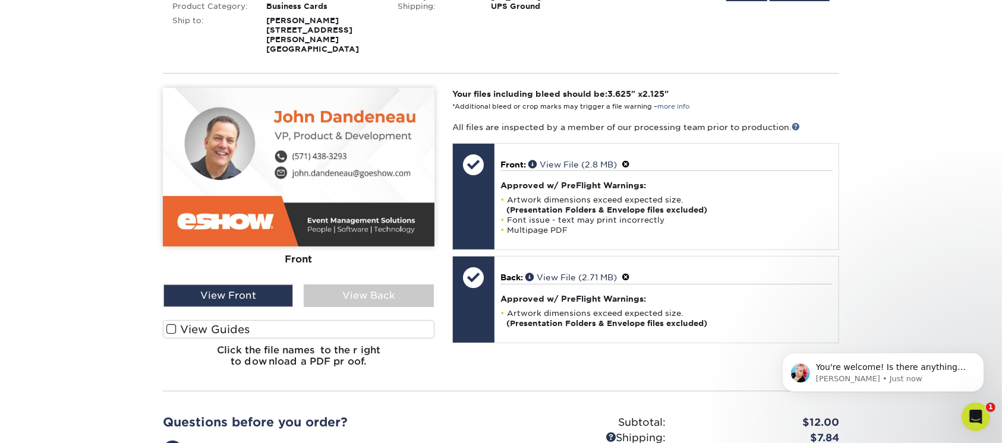
scroll to position [238, 0]
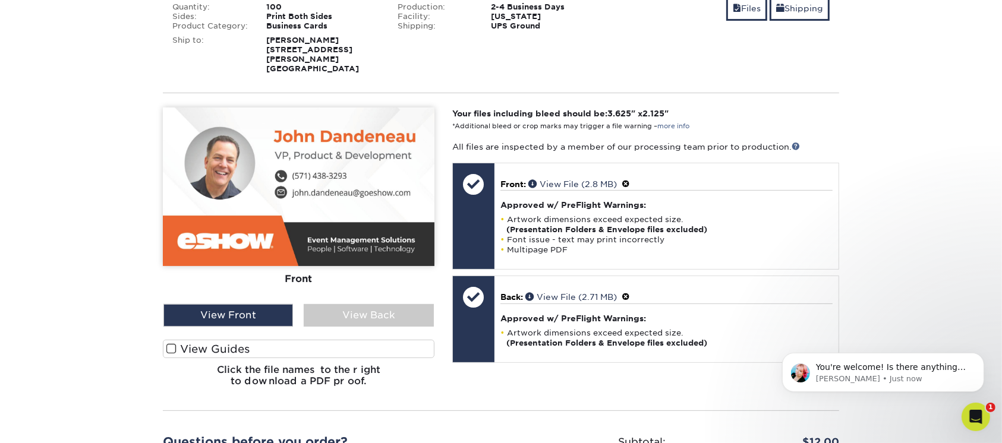
click at [181, 340] on label "View Guides" at bounding box center [299, 349] width 272 height 18
click at [0, 0] on input "View Guides" at bounding box center [0, 0] width 0 height 0
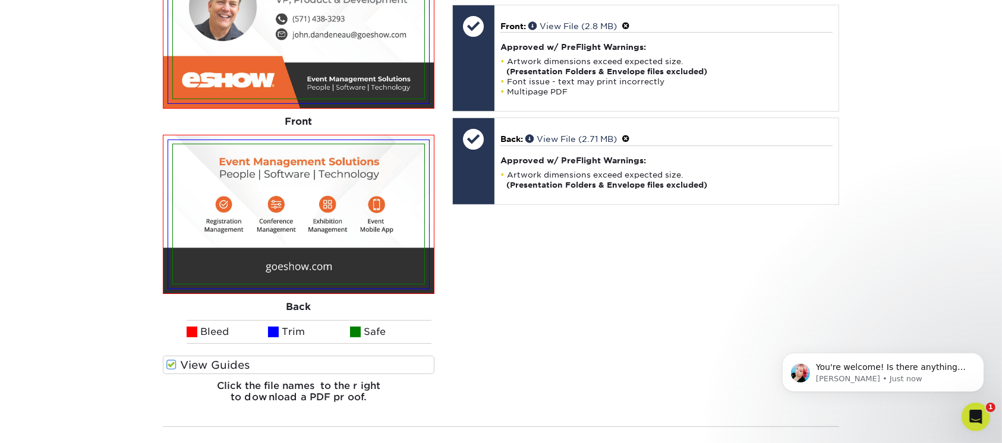
scroll to position [317, 0]
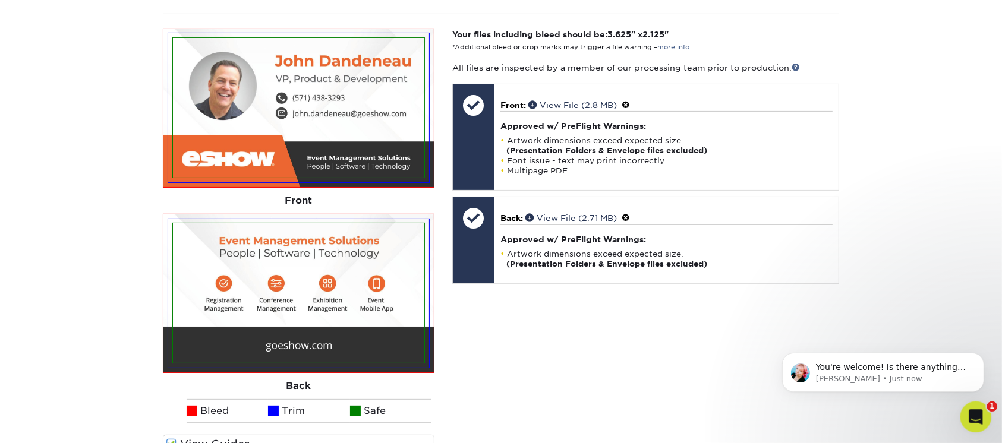
click at [977, 413] on icon "Open Intercom Messenger" at bounding box center [974, 416] width 20 height 20
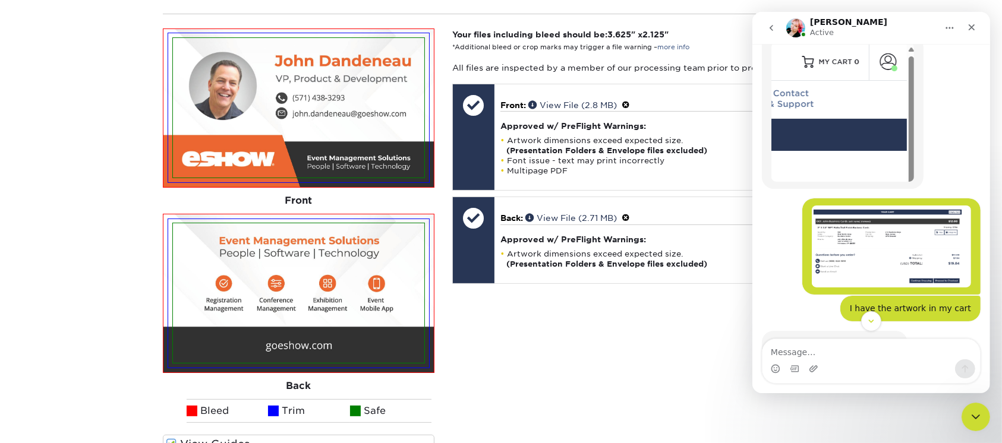
scroll to position [646, 0]
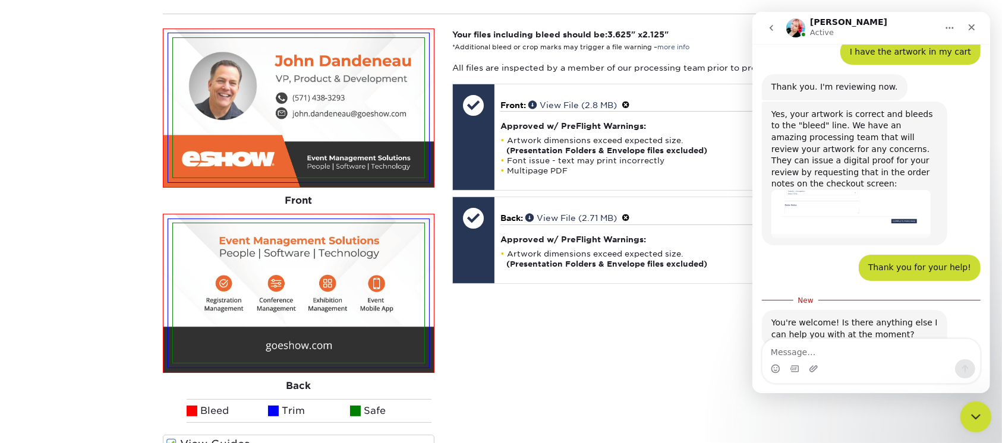
drag, startPoint x: 977, startPoint y: 416, endPoint x: 1915, endPoint y: 809, distance: 1016.2
click at [979, 417] on icon "Close Intercom Messenger" at bounding box center [974, 415] width 14 height 14
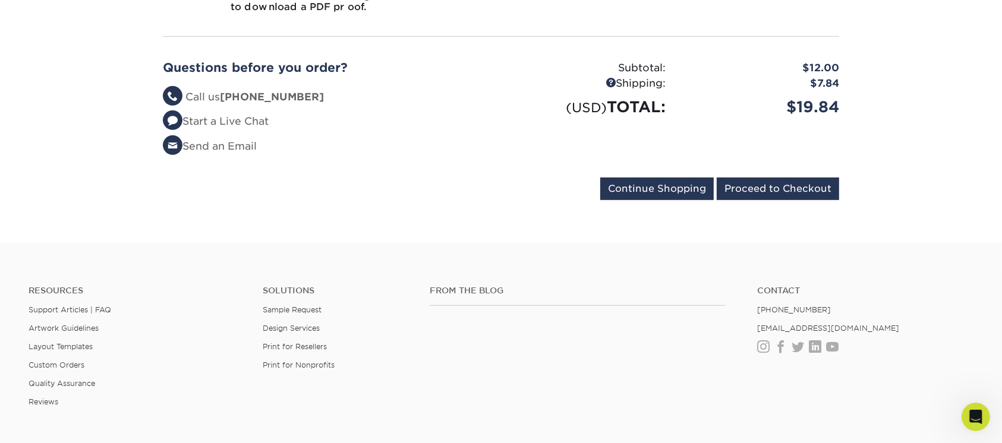
scroll to position [792, 0]
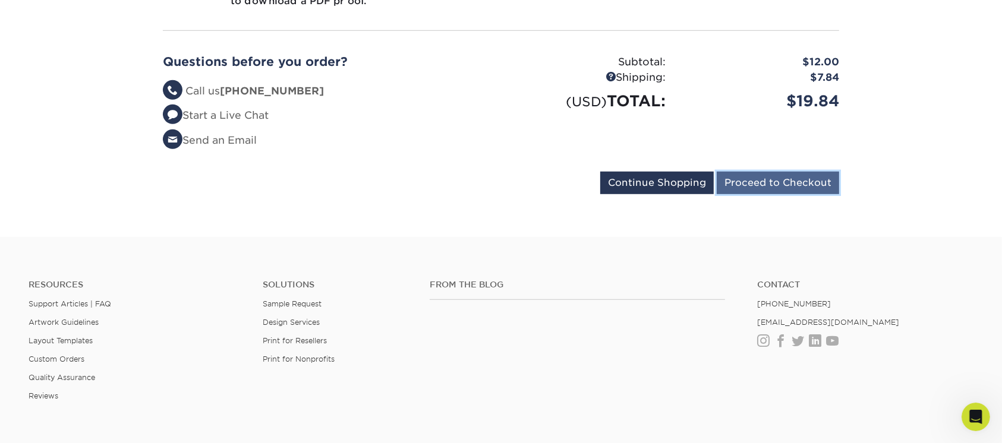
click at [778, 178] on input "Proceed to Checkout" at bounding box center [778, 183] width 122 height 23
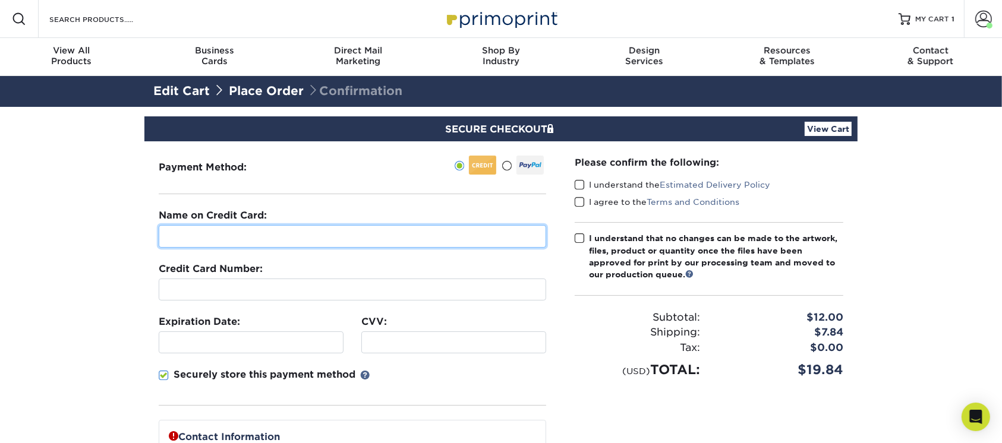
click at [205, 237] on input "text" at bounding box center [352, 236] width 387 height 23
click at [187, 238] on input "[PERSON_NAME]" at bounding box center [352, 236] width 387 height 23
type input "[PERSON_NAME]"
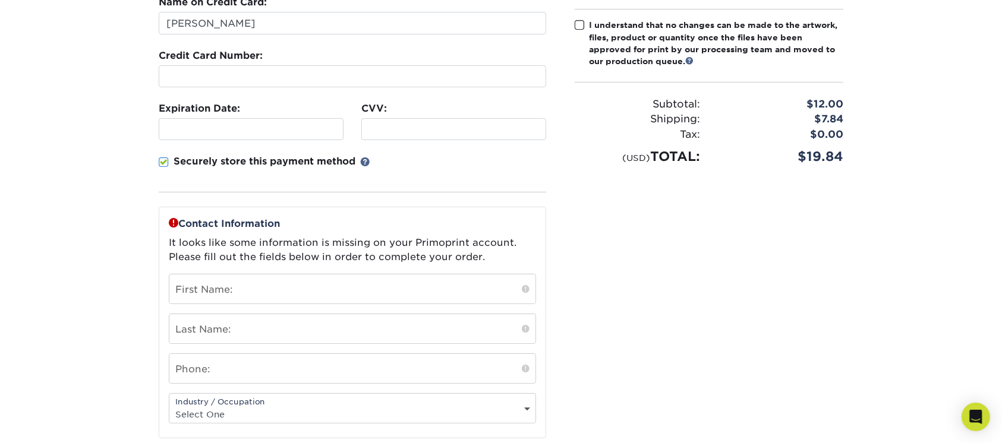
scroll to position [238, 0]
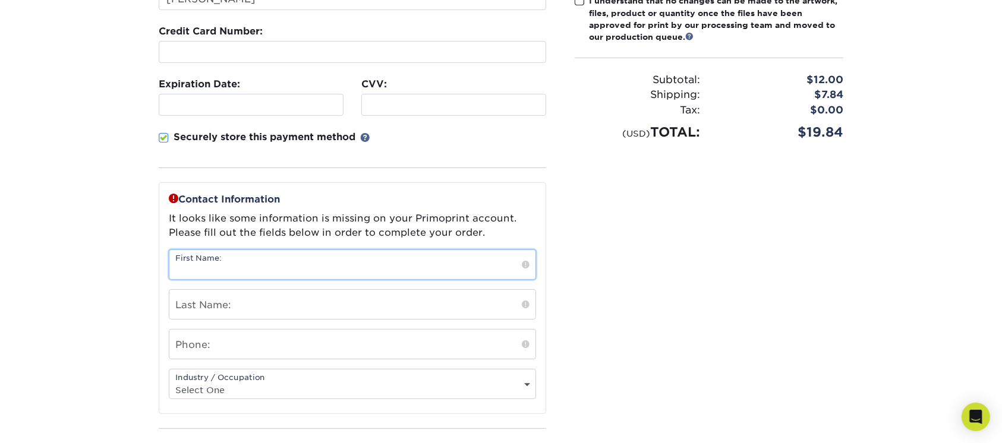
click at [198, 267] on input "text" at bounding box center [352, 264] width 366 height 29
type input "[PERSON_NAME]"
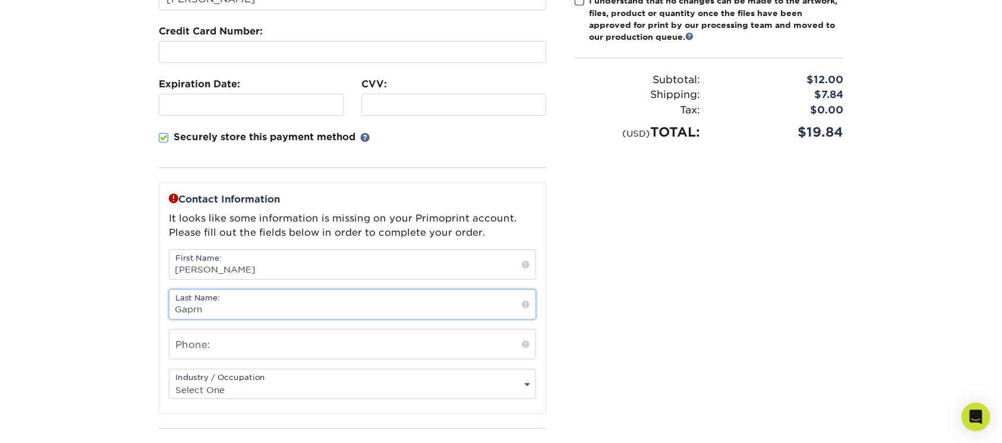
click at [241, 311] on input "Gaprn" at bounding box center [352, 304] width 366 height 29
type input "Gapen"
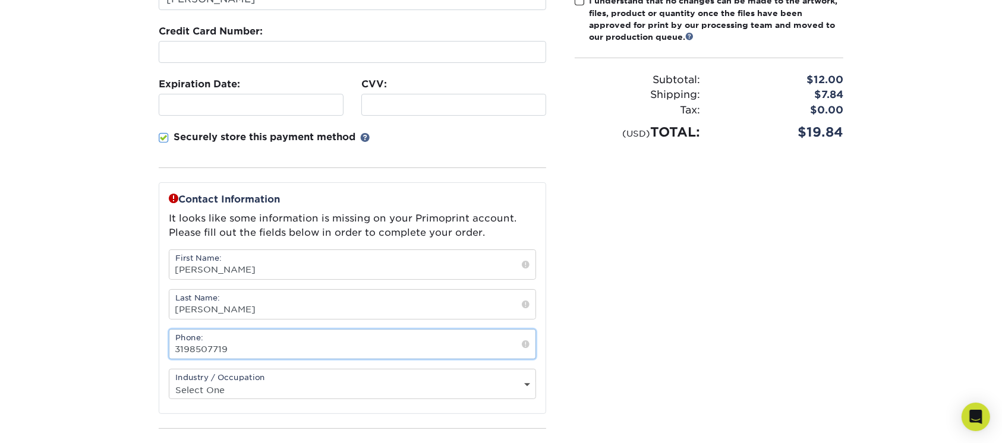
scroll to position [0, 0]
type input "3198507719"
click at [0, 197] on section "SECURE CHECKOUT View Cart Payment Method: Name on Credit Card:" at bounding box center [501, 235] width 1002 height 732
click at [81, 209] on section "SECURE CHECKOUT View Cart Payment Method: Name on Credit Card:" at bounding box center [501, 235] width 1002 height 732
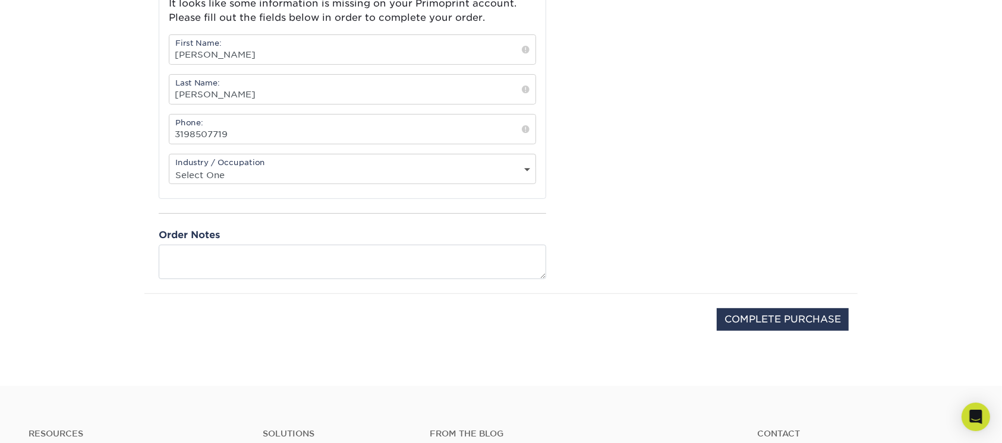
scroll to position [475, 0]
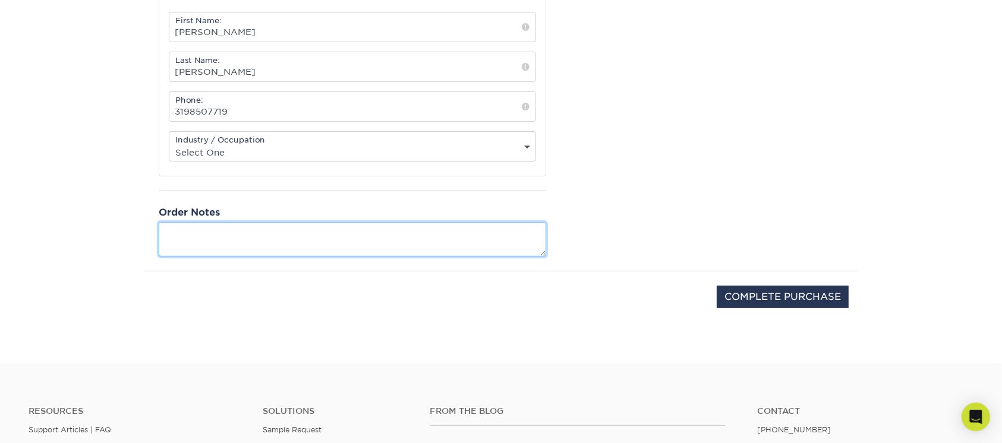
click at [241, 236] on textarea at bounding box center [352, 239] width 387 height 34
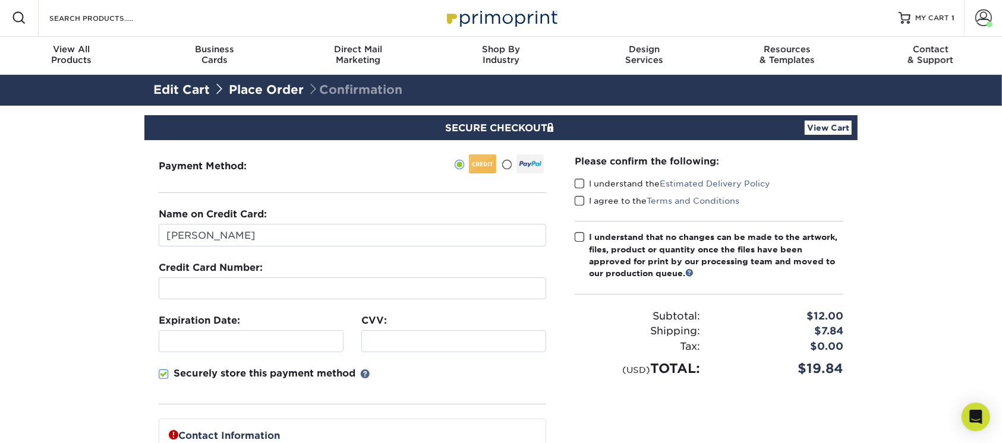
scroll to position [0, 0]
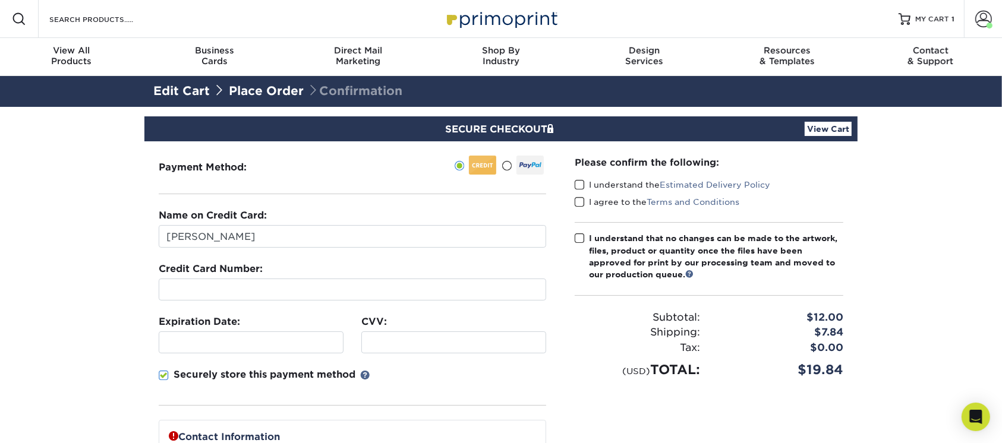
type textarea "Please provide digital proof before production. Thank you."
click at [579, 185] on span at bounding box center [580, 184] width 10 height 11
click at [0, 0] on input "I understand the Estimated Delivery Policy" at bounding box center [0, 0] width 0 height 0
click at [579, 203] on span at bounding box center [580, 202] width 10 height 11
click at [0, 0] on input "I agree to the Terms and Conditions" at bounding box center [0, 0] width 0 height 0
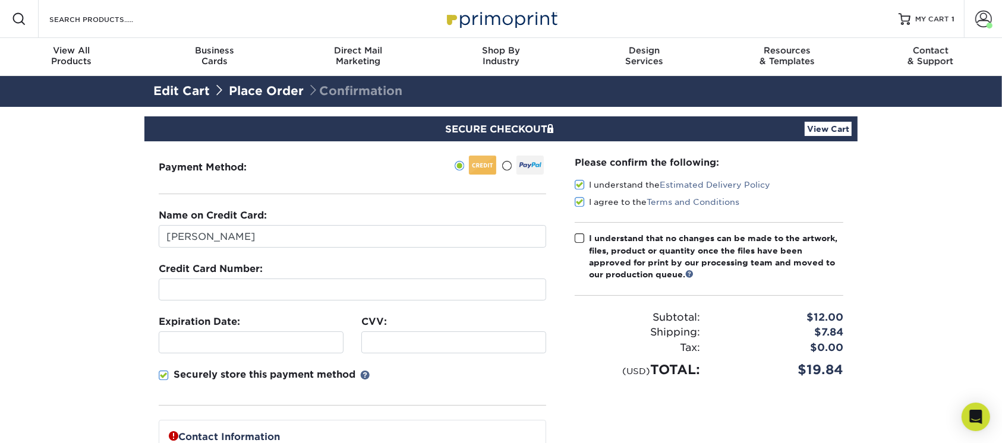
click at [586, 241] on label "I understand that no changes can be made to the artwork, files, product or quan…" at bounding box center [709, 256] width 269 height 49
click at [0, 0] on input "I understand that no changes can be made to the artwork, files, product or quan…" at bounding box center [0, 0] width 0 height 0
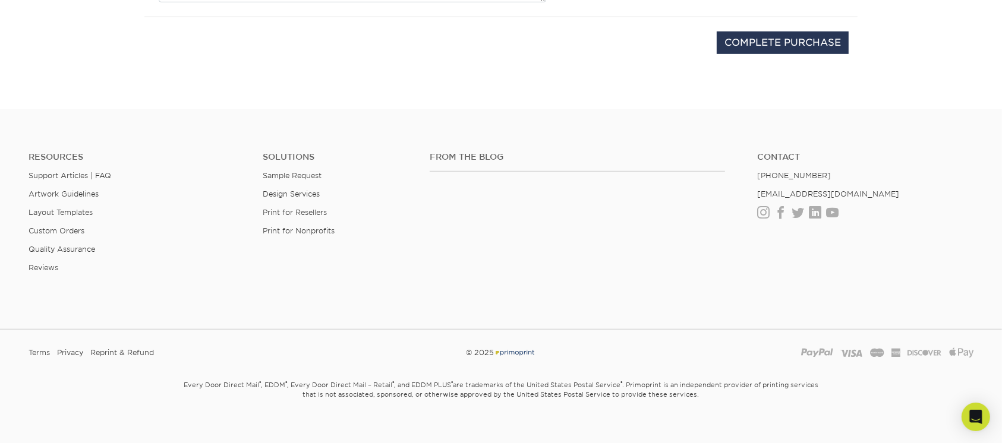
scroll to position [740, 0]
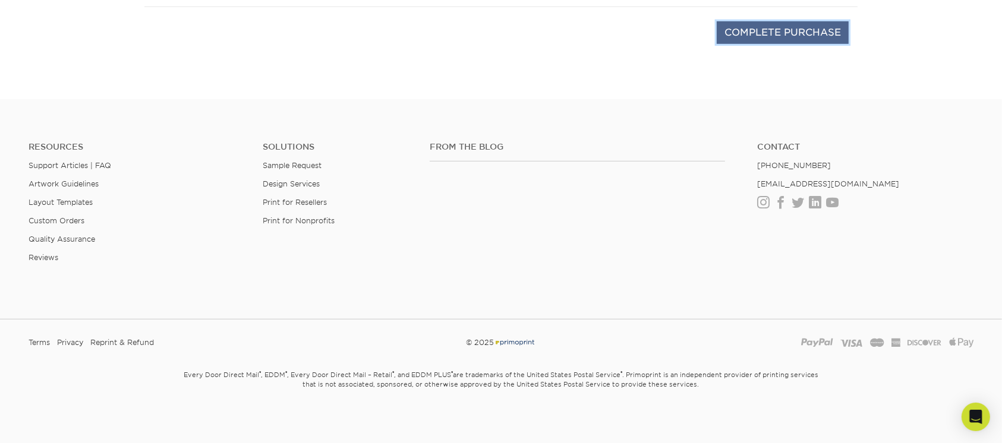
click at [752, 27] on input "COMPLETE PURCHASE" at bounding box center [783, 32] width 132 height 23
type input "COMPLETE PURCHASE"
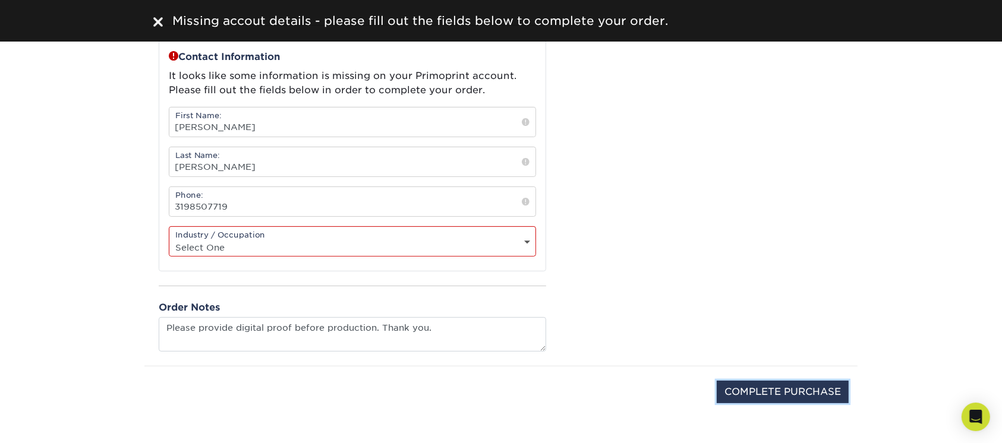
scroll to position [343, 0]
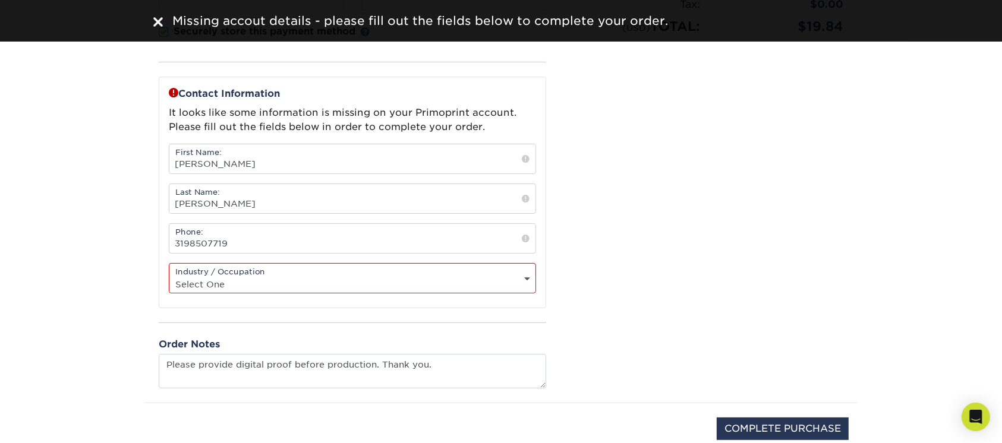
click at [280, 280] on select "Select One Administrative Executive Human Resources Construction Education Ente…" at bounding box center [352, 284] width 366 height 17
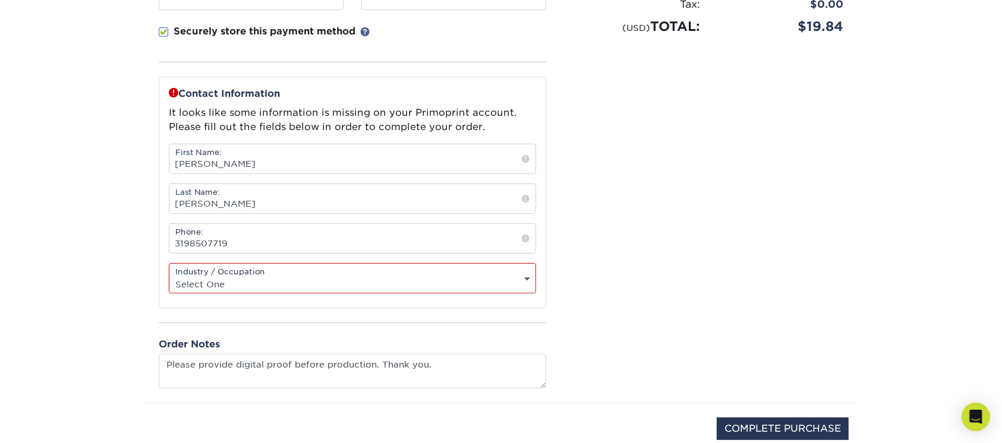
select select "16"
click at [169, 276] on select "Select One Administrative Executive Human Resources Construction Education Ente…" at bounding box center [352, 284] width 366 height 17
click at [616, 159] on div "Please confirm the following: I understand the Estimated Delivery Policy I agre…" at bounding box center [708, 100] width 297 height 605
click at [698, 226] on div "Please confirm the following: I understand the Estimated Delivery Policy I agre…" at bounding box center [708, 100] width 297 height 605
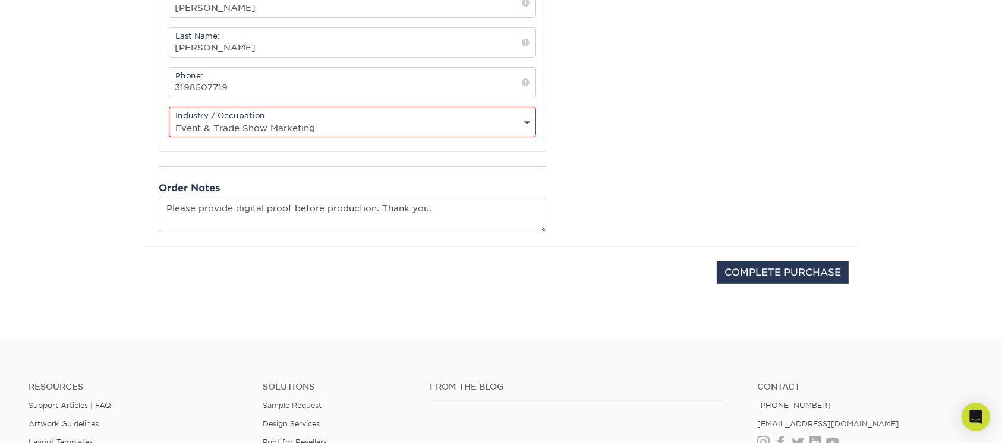
scroll to position [502, 0]
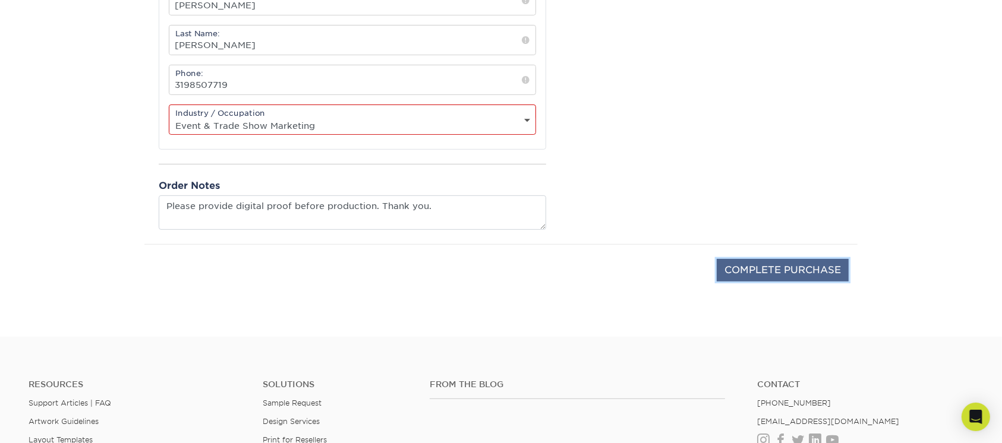
click at [742, 266] on input "COMPLETE PURCHASE" at bounding box center [783, 270] width 132 height 23
type input "PROCESSING, PLEASE WAIT..."
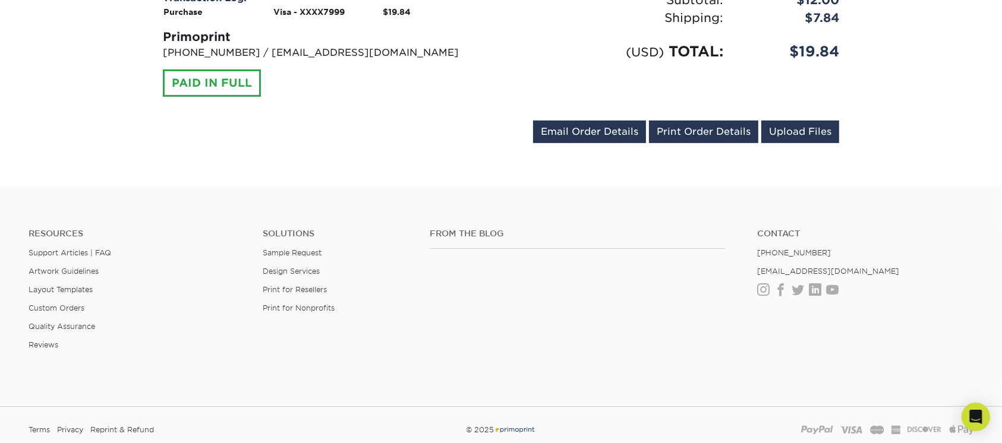
scroll to position [554, 0]
